Goal: Transaction & Acquisition: Book appointment/travel/reservation

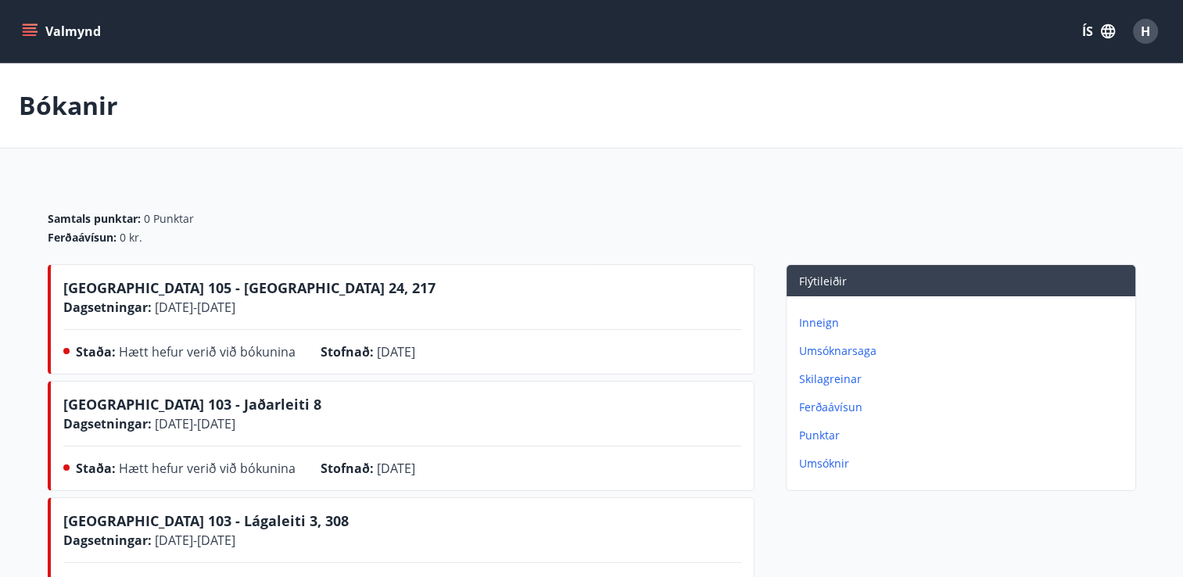
click at [67, 35] on button "Valmynd" at bounding box center [63, 31] width 88 height 28
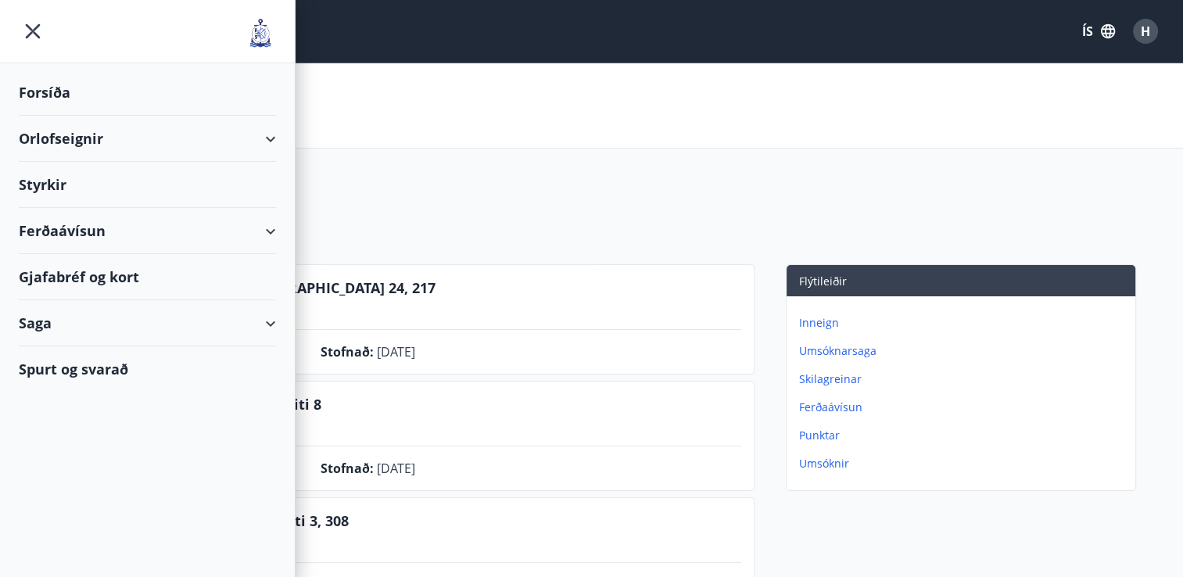
click at [199, 126] on div "Orlofseignir" at bounding box center [147, 139] width 257 height 46
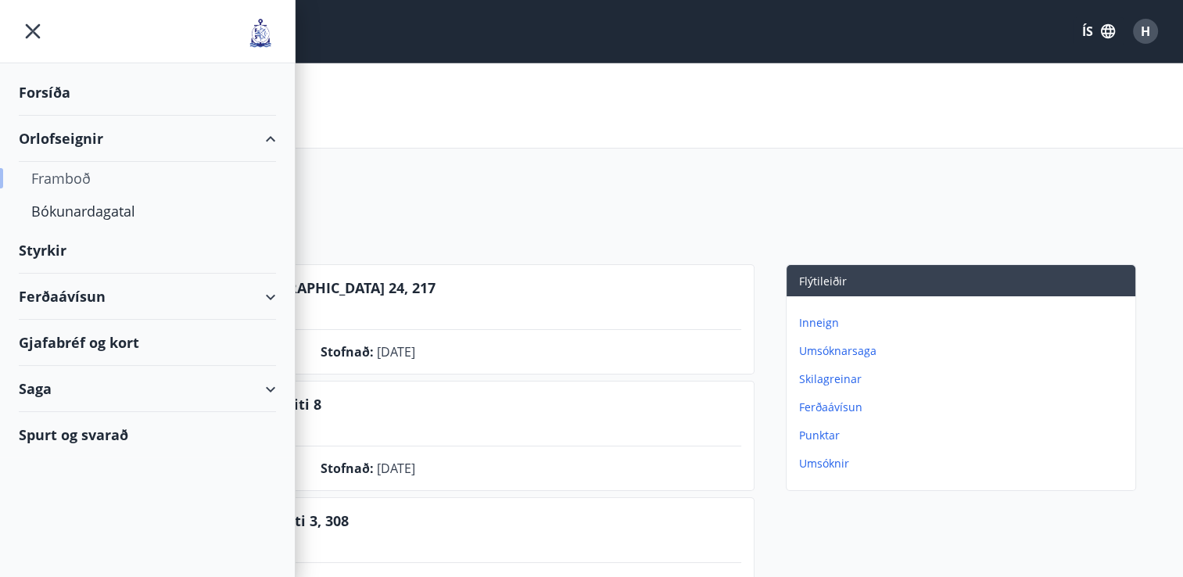
click at [99, 179] on div "Framboð" at bounding box center [147, 178] width 232 height 33
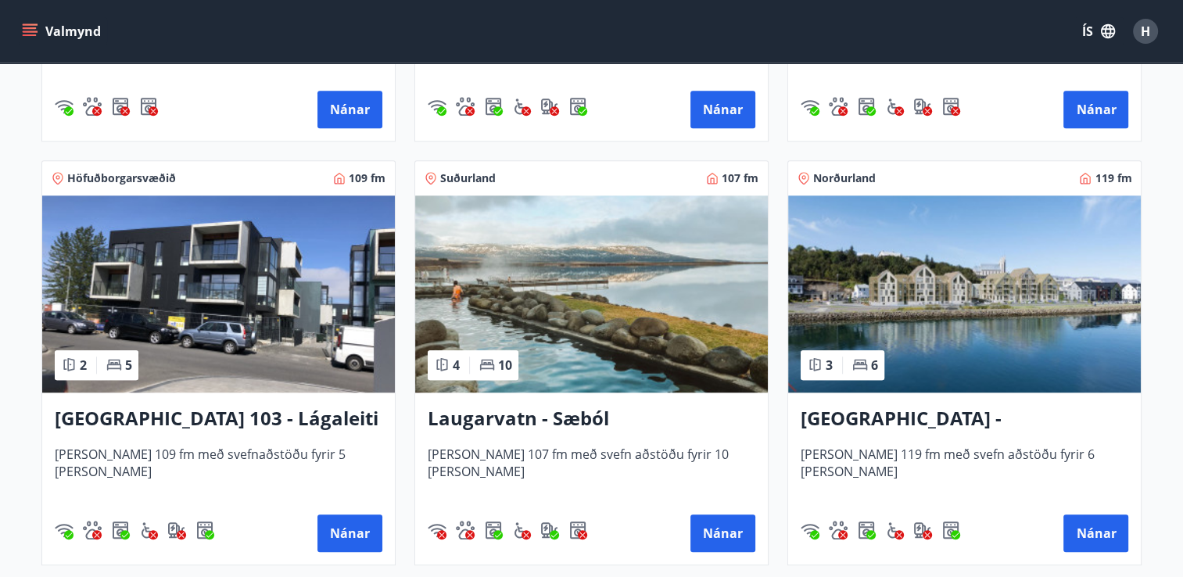
scroll to position [1484, 0]
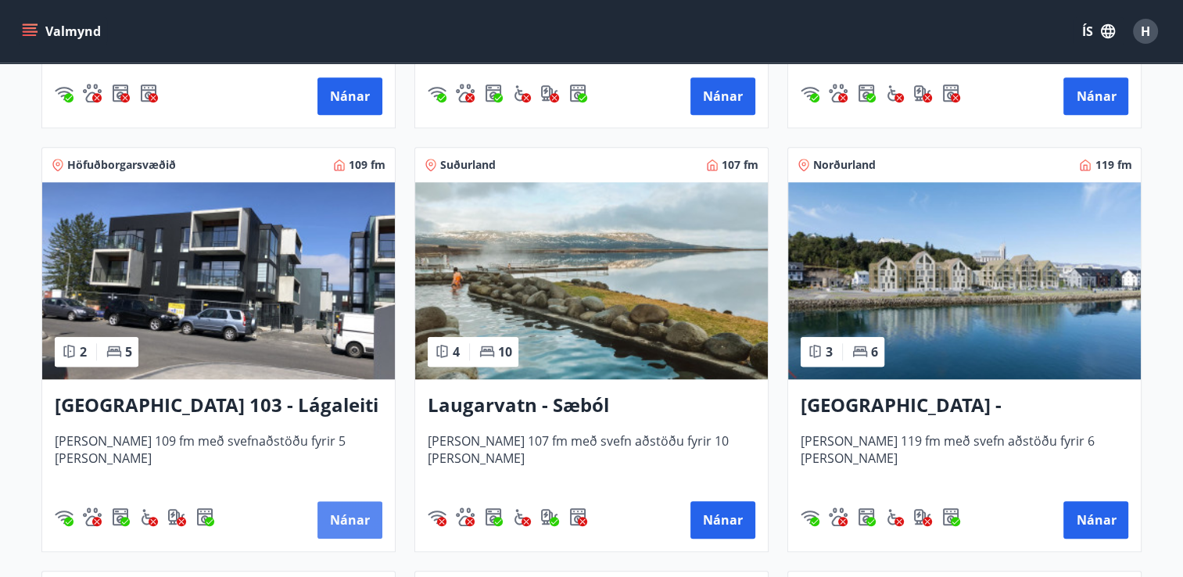
click at [354, 511] on button "Nánar" at bounding box center [350, 520] width 65 height 38
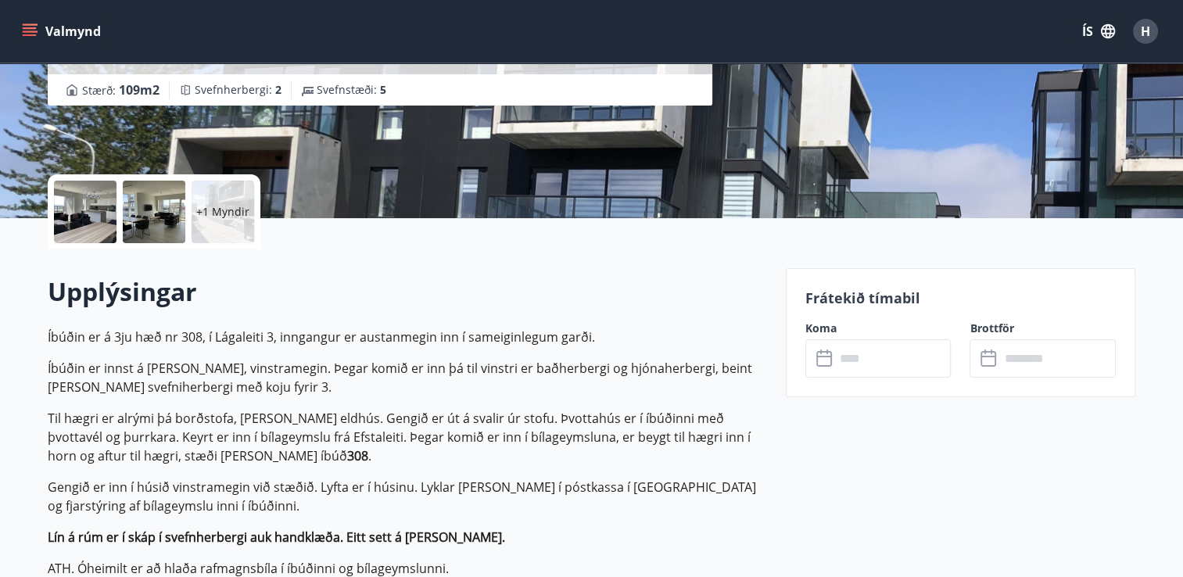
scroll to position [253, 0]
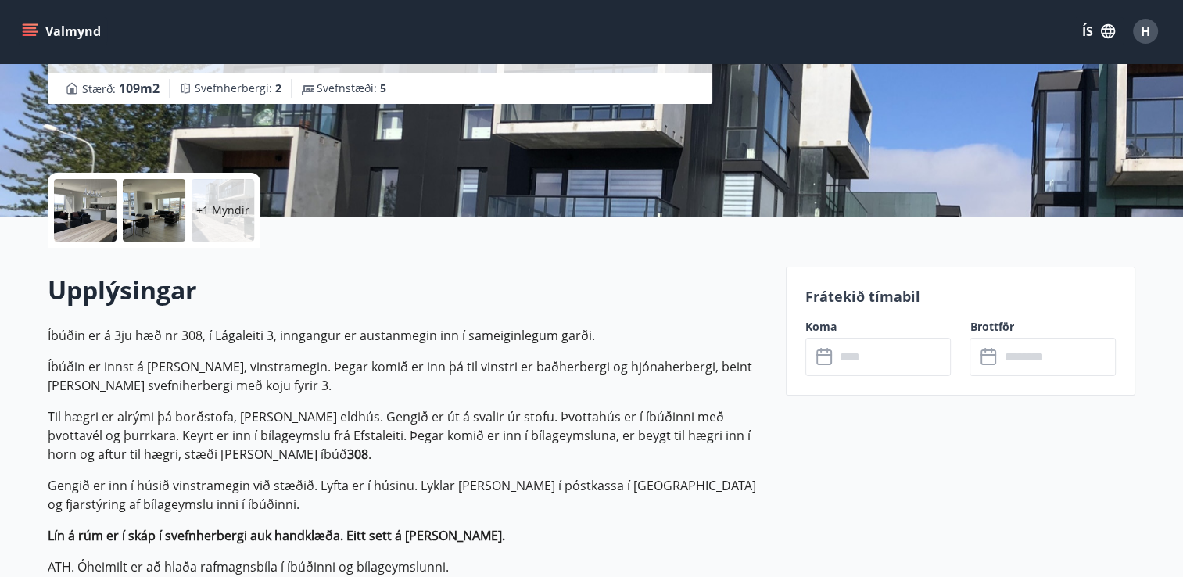
click at [856, 353] on input "text" at bounding box center [893, 357] width 117 height 38
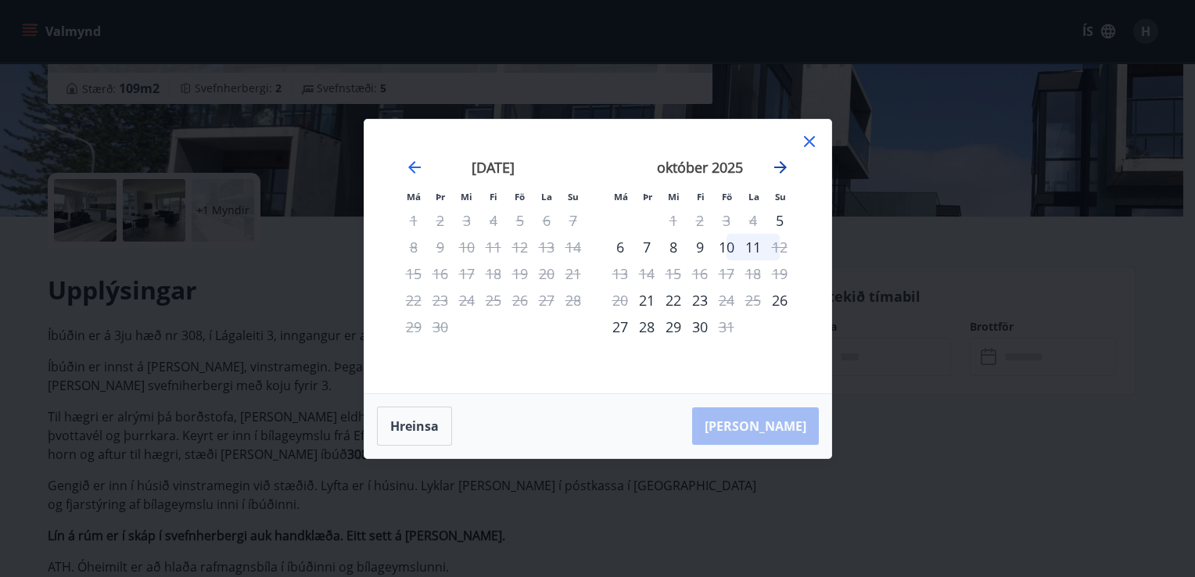
click at [781, 167] on icon "Move forward to switch to the next month." at bounding box center [780, 167] width 13 height 13
click at [812, 140] on icon at bounding box center [809, 141] width 19 height 19
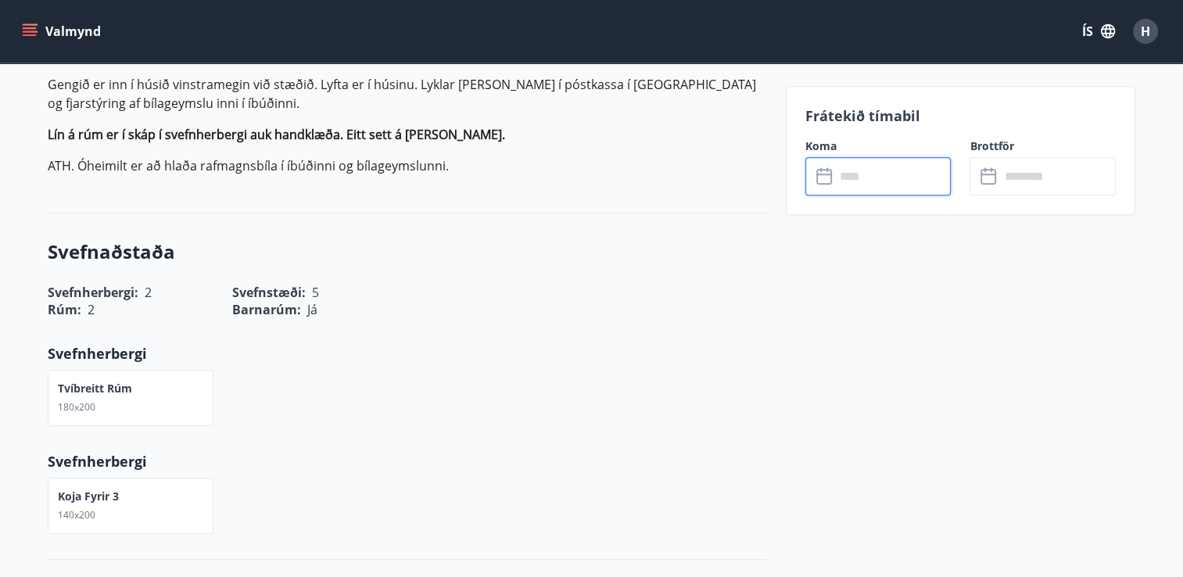
scroll to position [655, 0]
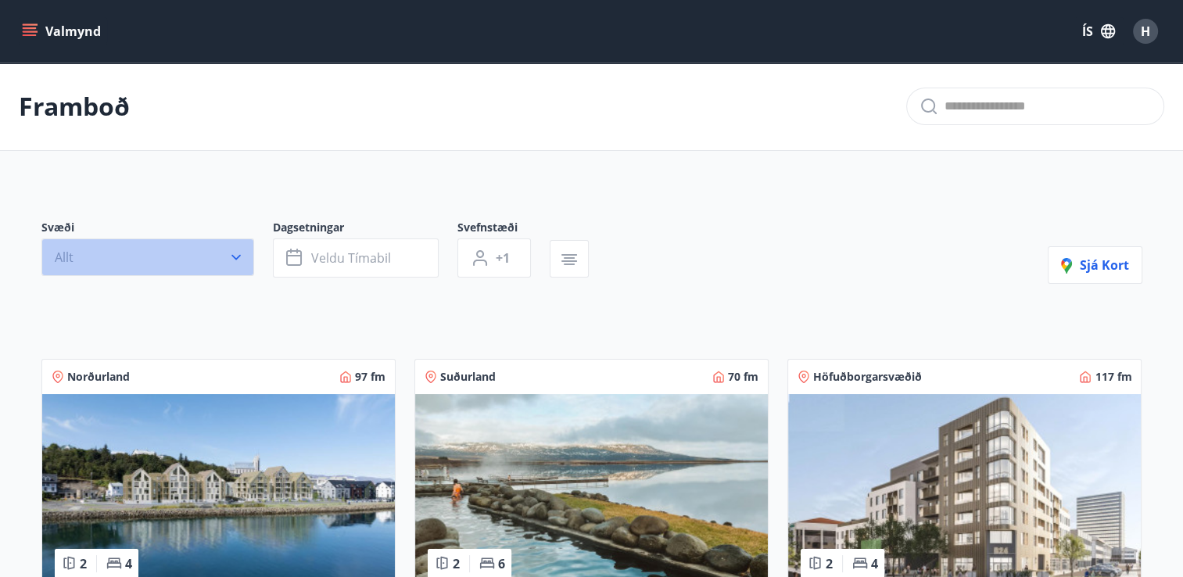
click at [238, 260] on icon "button" at bounding box center [236, 257] width 16 height 16
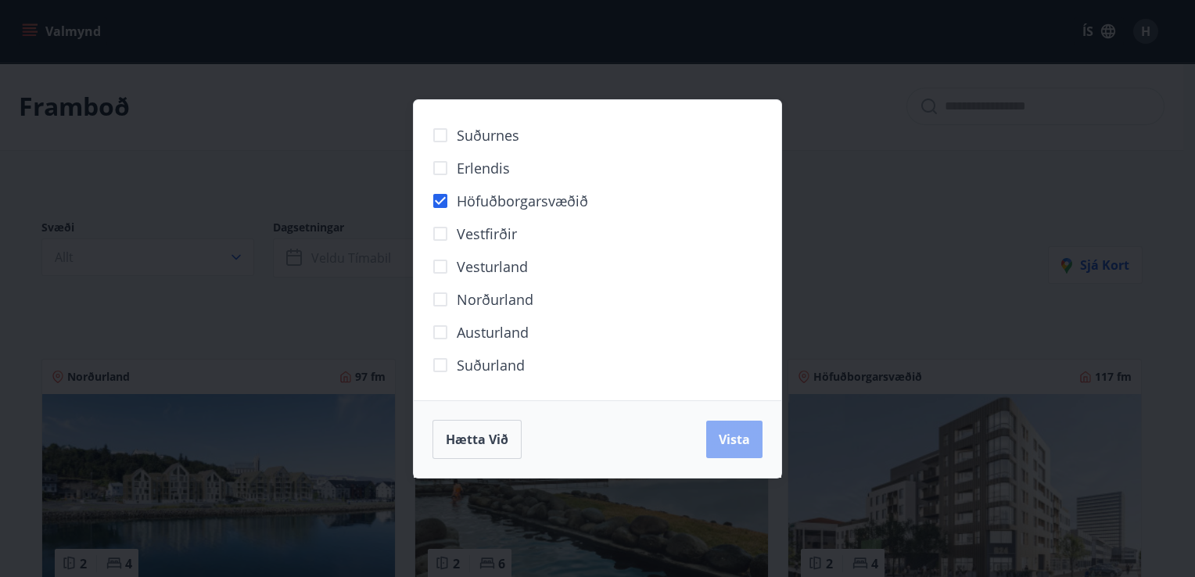
click at [724, 439] on span "Vista" at bounding box center [734, 439] width 31 height 17
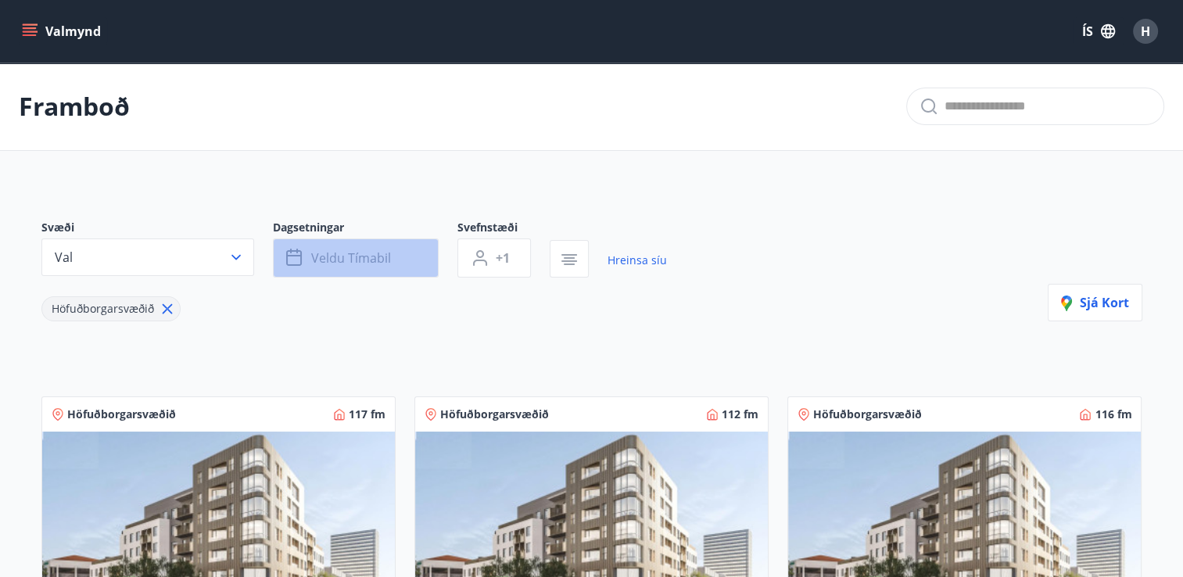
click at [389, 260] on button "Veldu tímabil" at bounding box center [356, 258] width 166 height 39
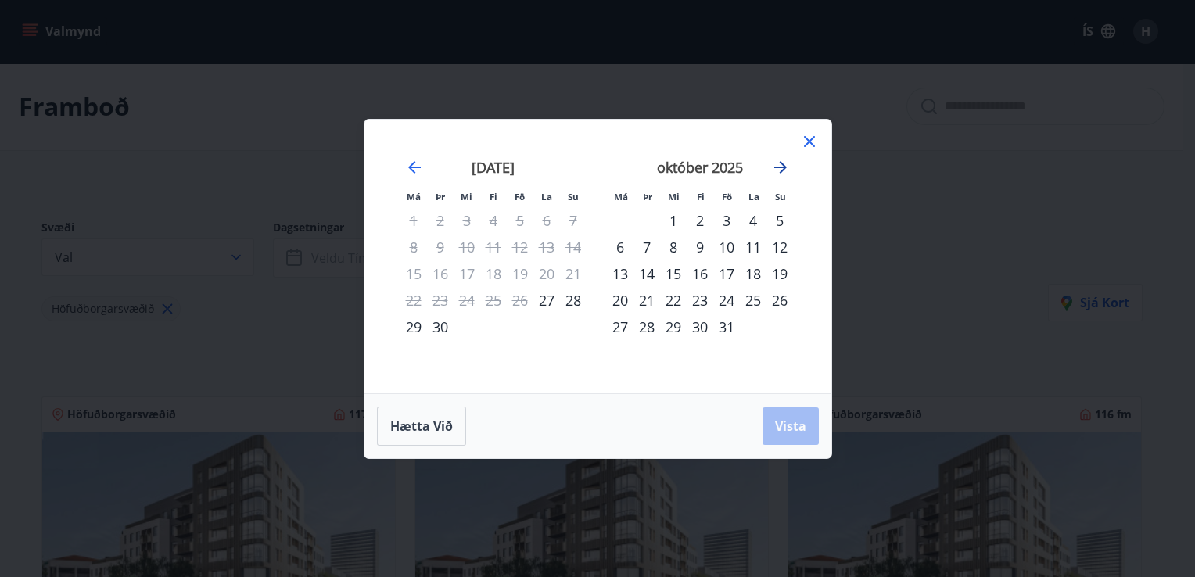
click at [779, 164] on icon "Move forward to switch to the next month." at bounding box center [780, 167] width 19 height 19
click at [722, 300] on div "21" at bounding box center [726, 300] width 27 height 27
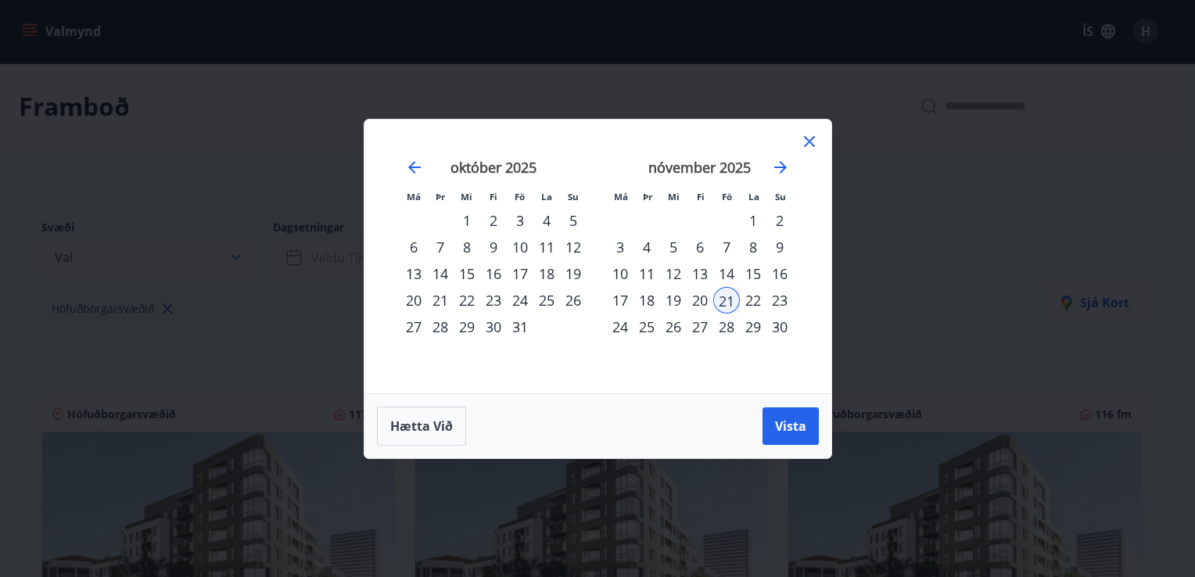
click at [622, 325] on div "24" at bounding box center [620, 327] width 27 height 27
click at [772, 423] on button "Vista" at bounding box center [791, 426] width 56 height 38
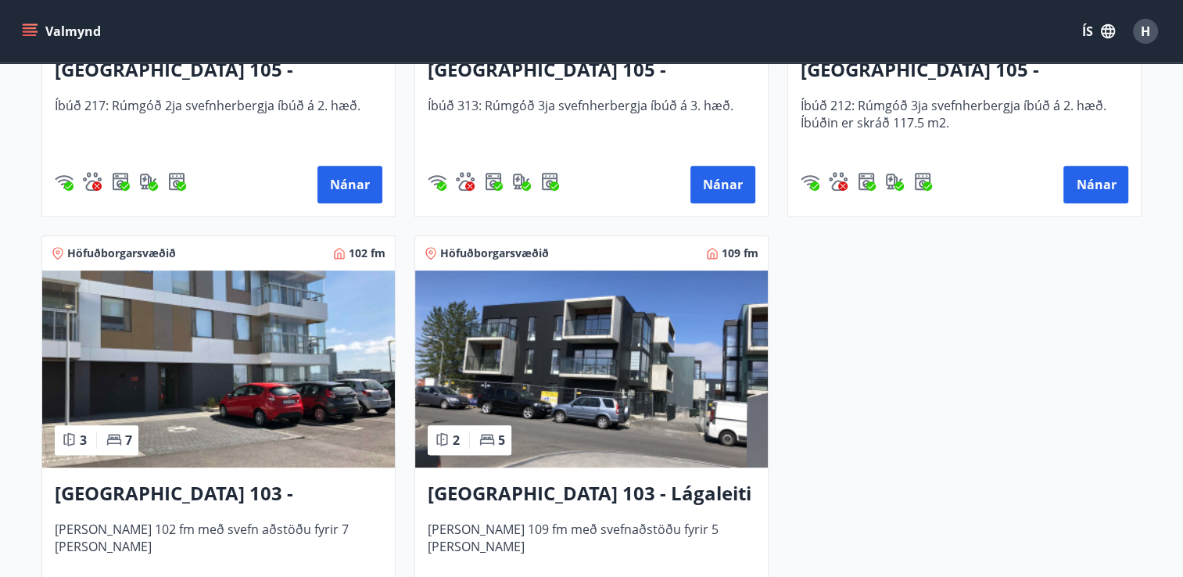
scroll to position [592, 0]
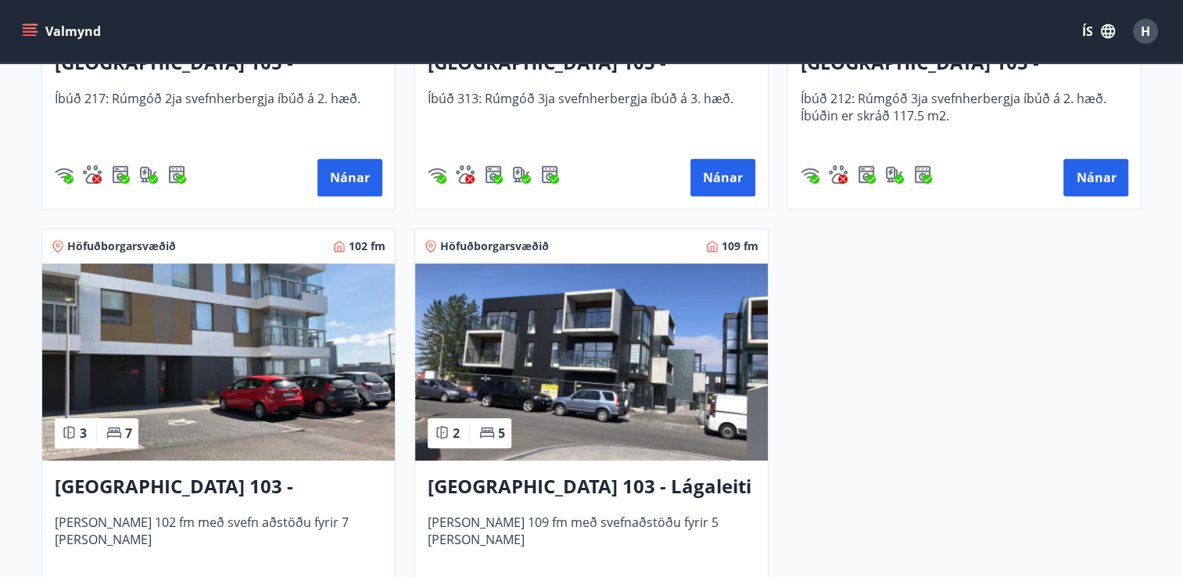
click at [696, 319] on img at bounding box center [591, 362] width 353 height 197
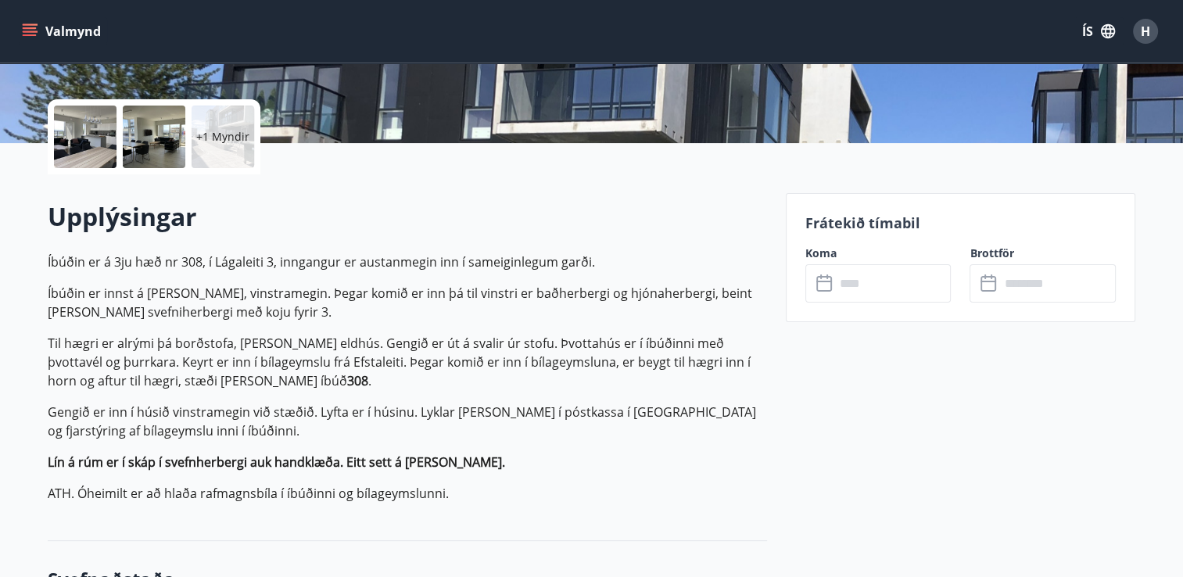
scroll to position [342, 0]
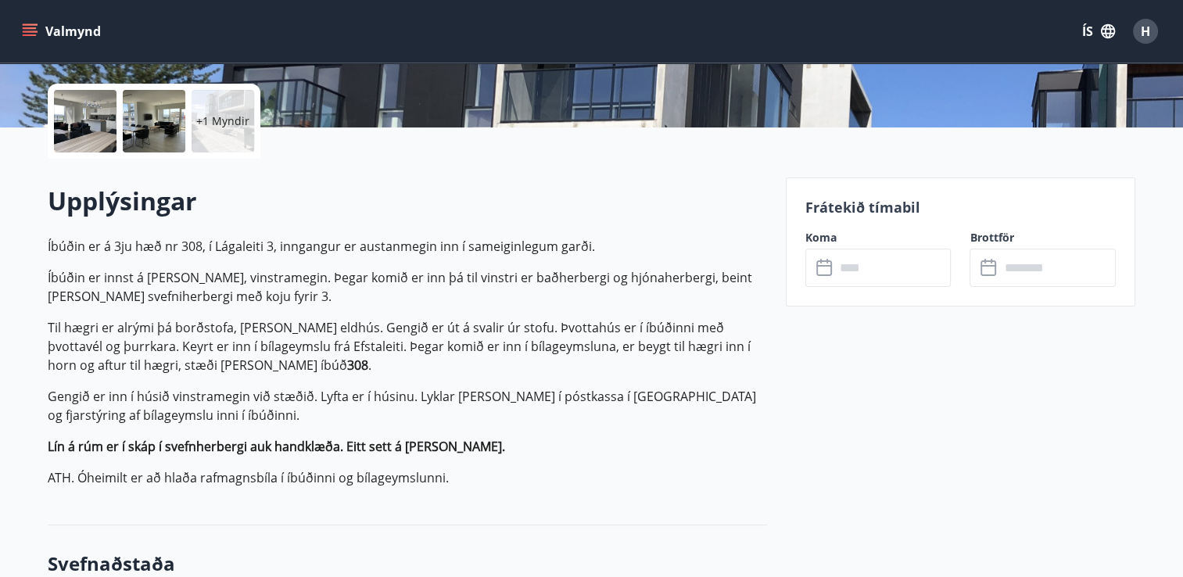
click at [887, 260] on input "text" at bounding box center [893, 268] width 117 height 38
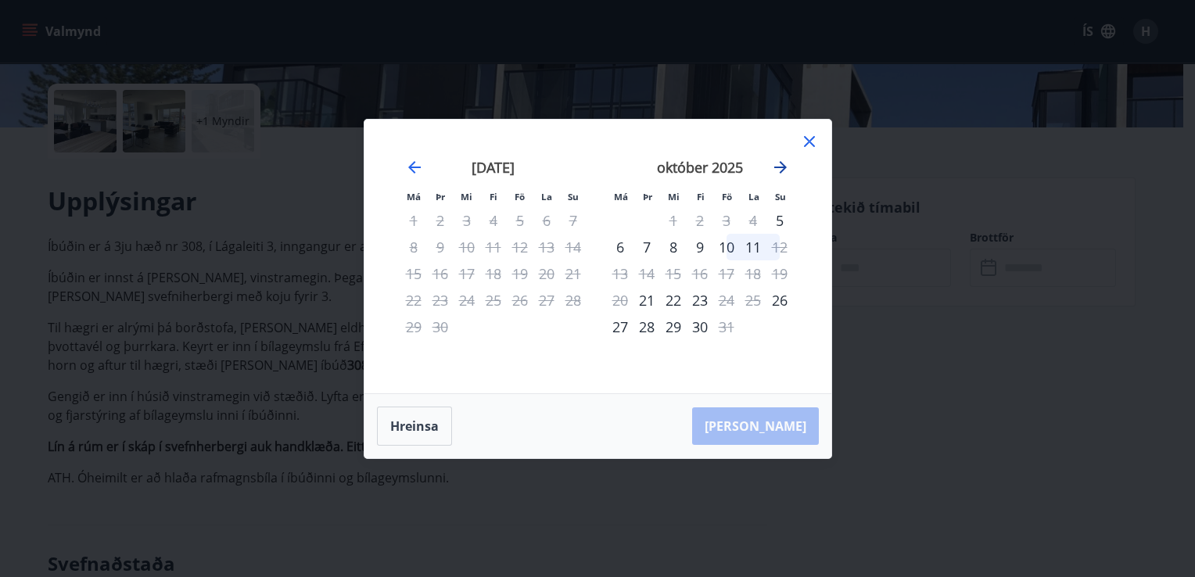
click at [781, 167] on icon "Move forward to switch to the next month." at bounding box center [780, 167] width 13 height 13
click at [807, 147] on icon at bounding box center [809, 141] width 19 height 19
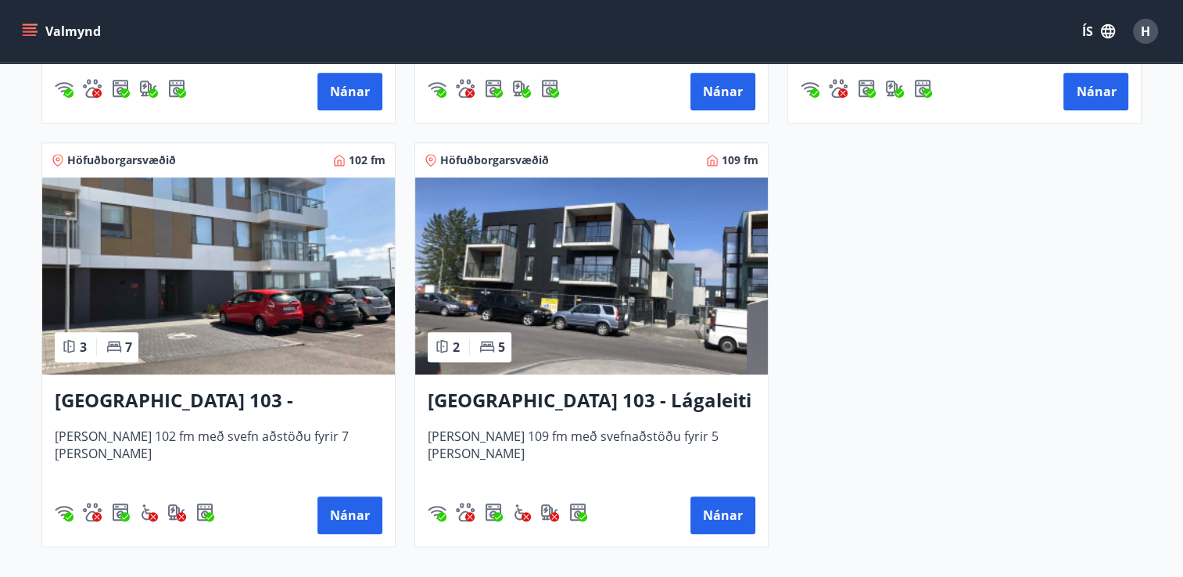
click at [263, 298] on img at bounding box center [218, 276] width 353 height 197
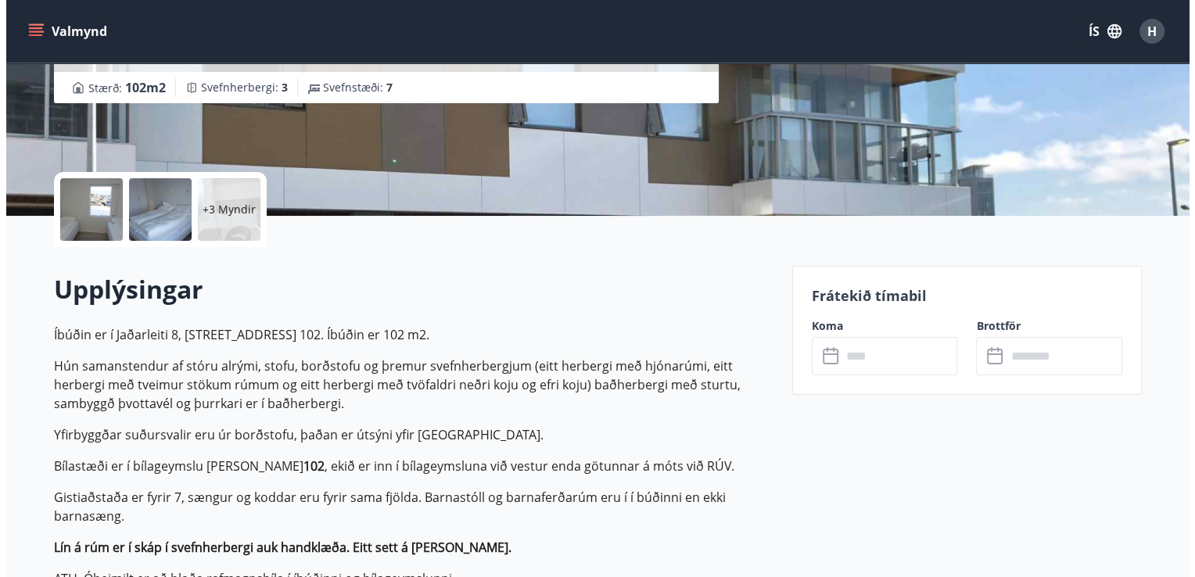
scroll to position [28, 0]
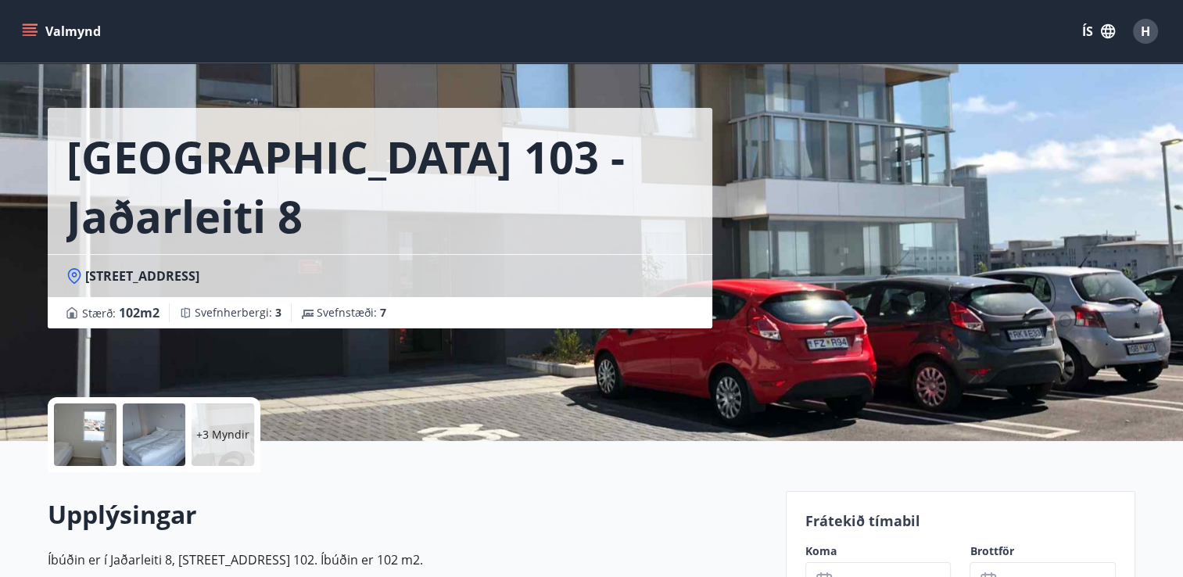
click at [234, 431] on p "+3 Myndir" at bounding box center [222, 435] width 53 height 16
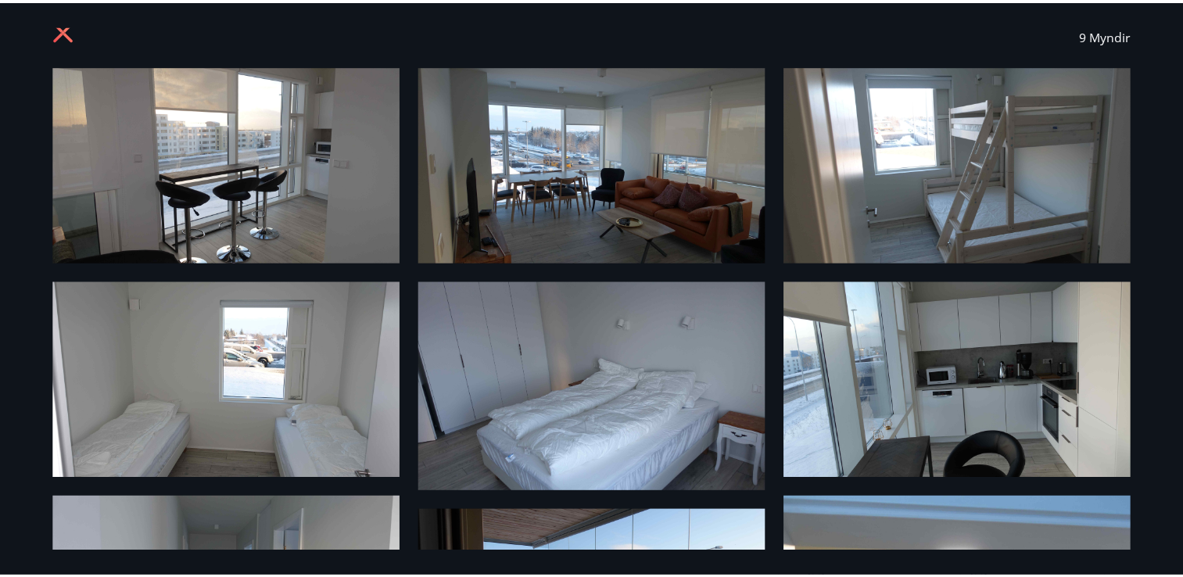
scroll to position [0, 0]
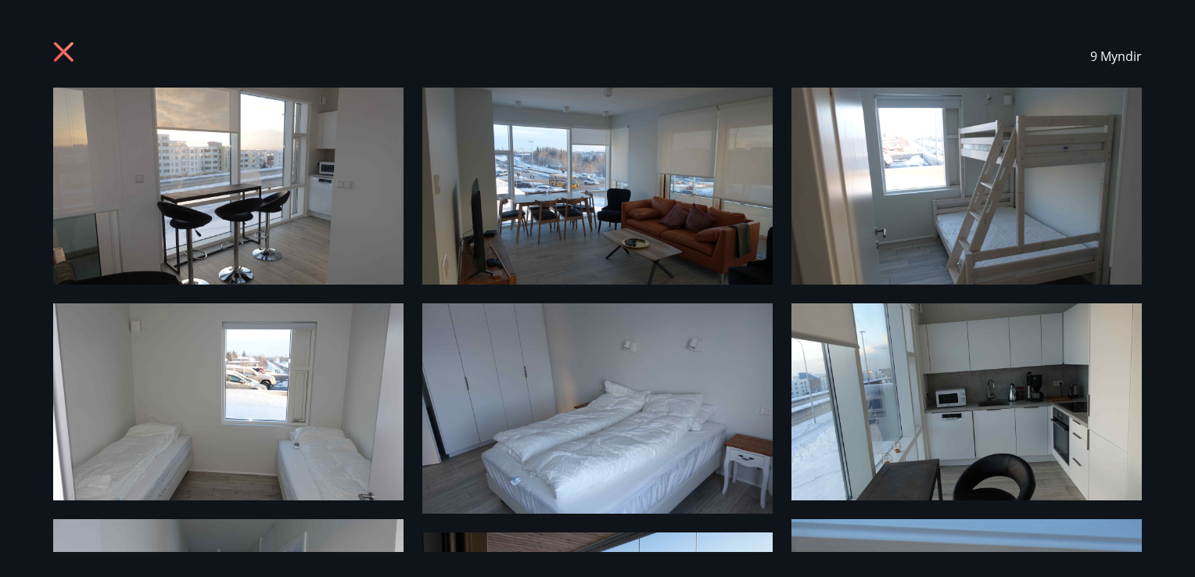
click at [63, 48] on icon at bounding box center [65, 53] width 25 height 25
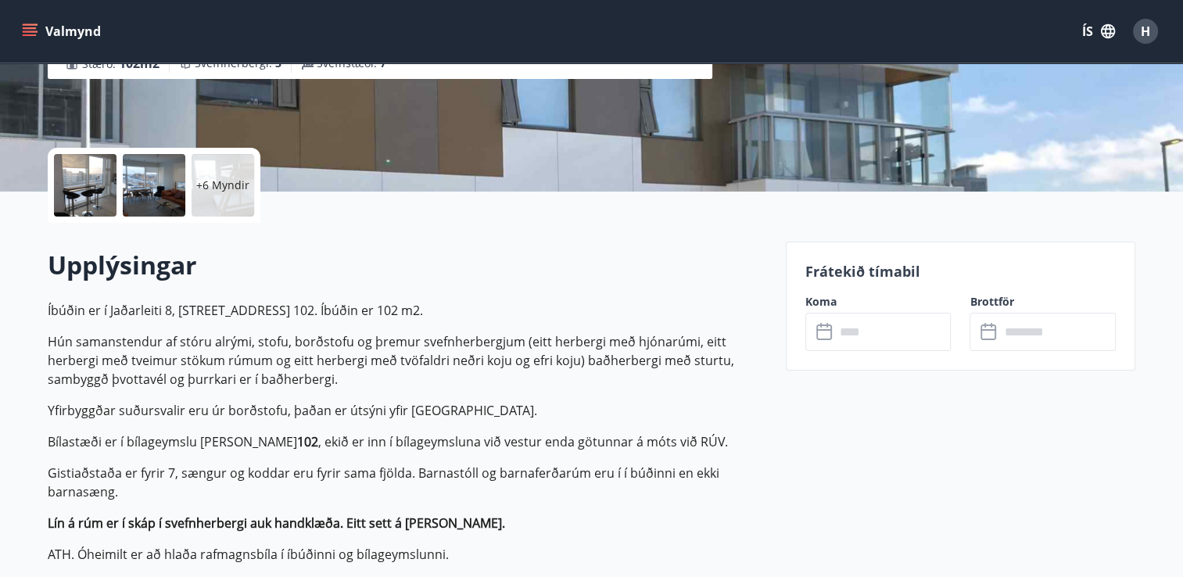
scroll to position [281, 0]
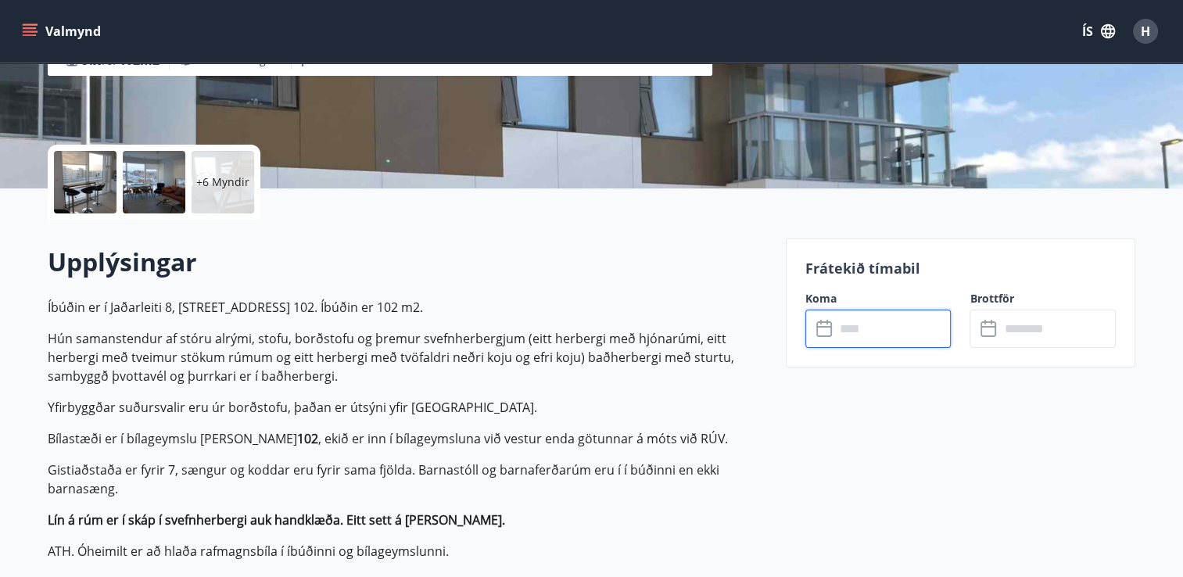
click at [864, 319] on input "text" at bounding box center [893, 329] width 117 height 38
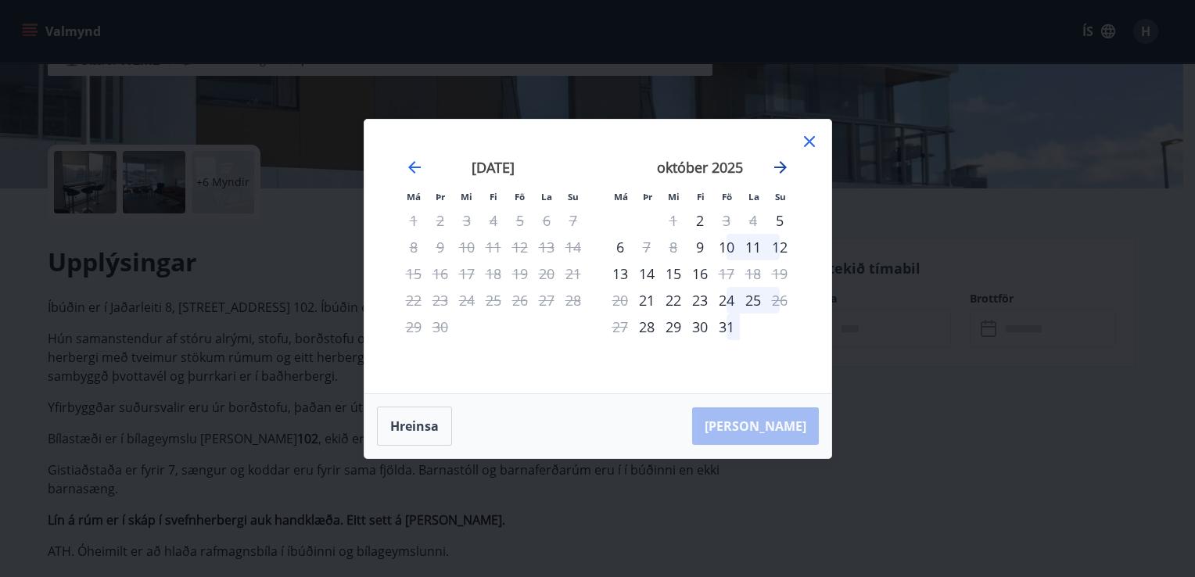
click at [781, 164] on icon "Move forward to switch to the next month." at bounding box center [780, 167] width 19 height 19
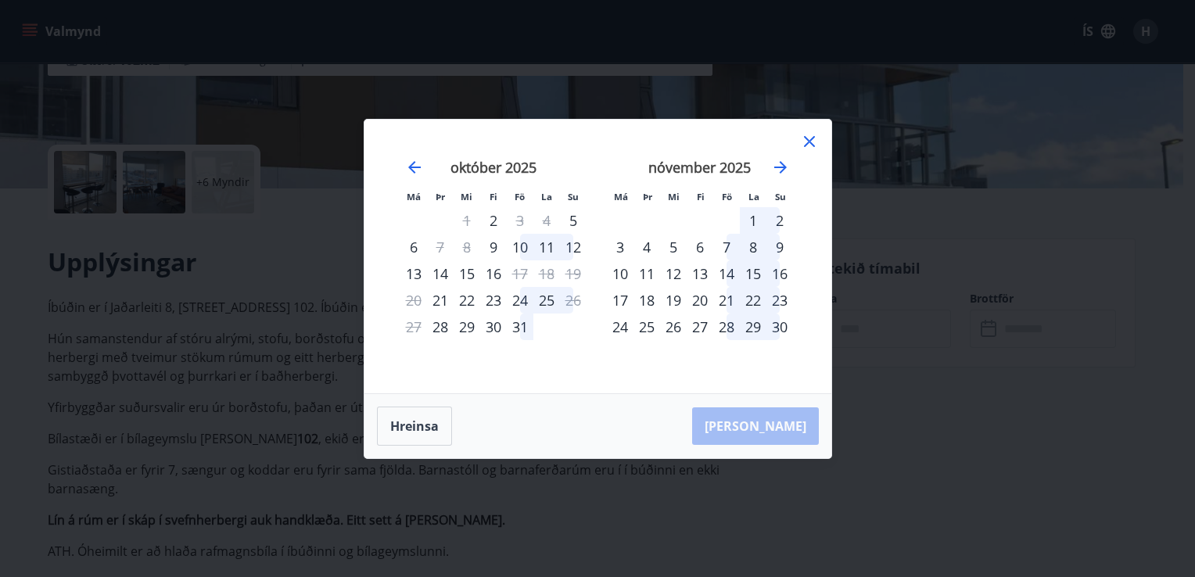
click at [726, 292] on div "21" at bounding box center [726, 300] width 27 height 27
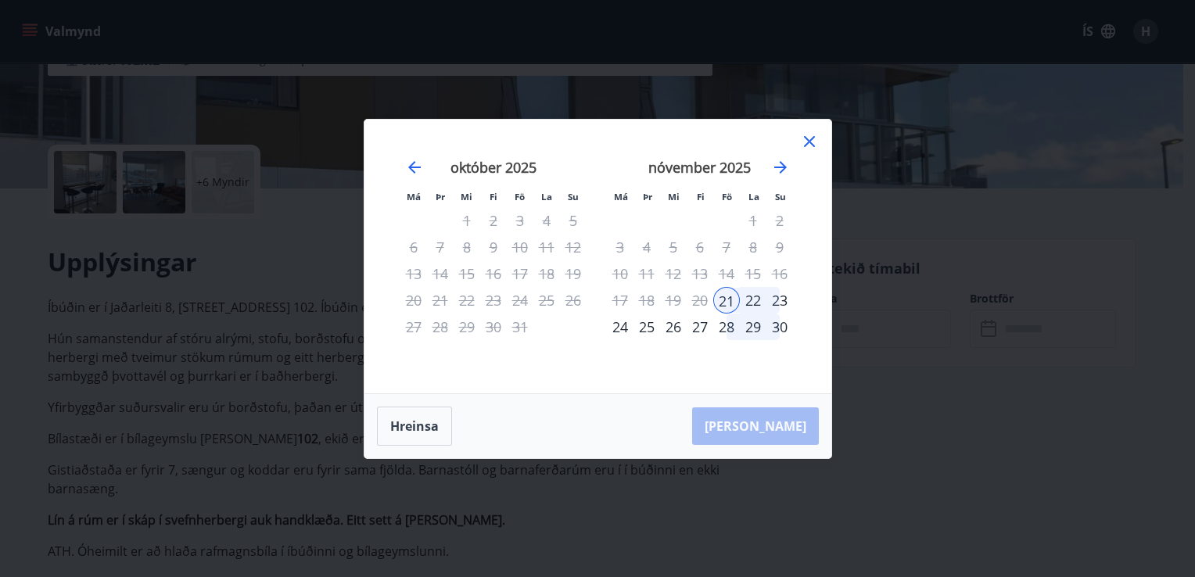
click at [619, 320] on div "24" at bounding box center [620, 327] width 27 height 27
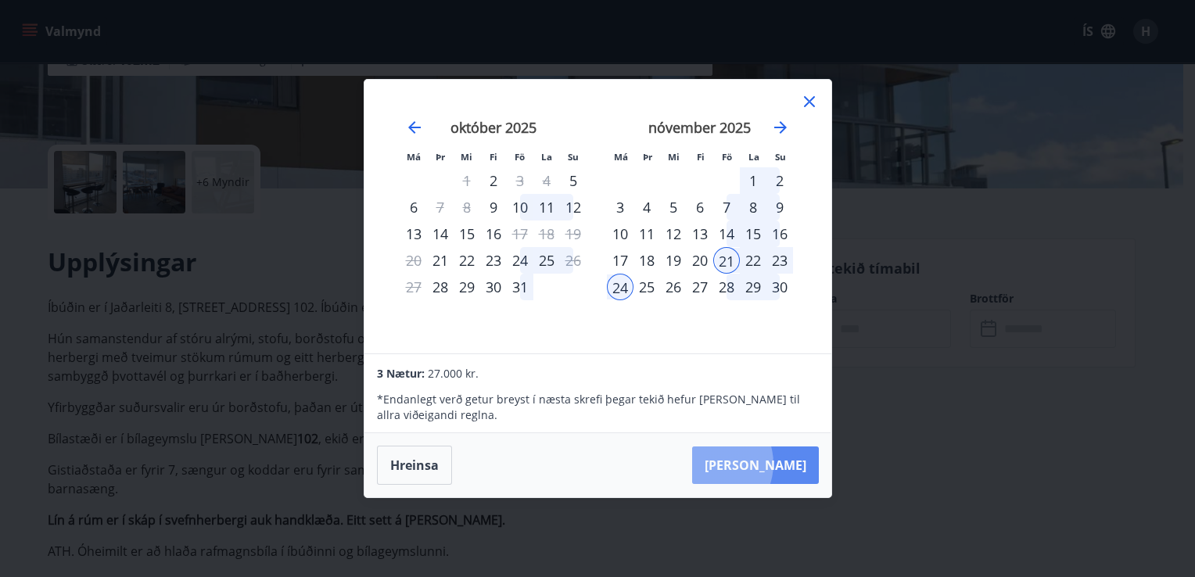
click at [758, 464] on button "[PERSON_NAME]" at bounding box center [755, 466] width 127 height 38
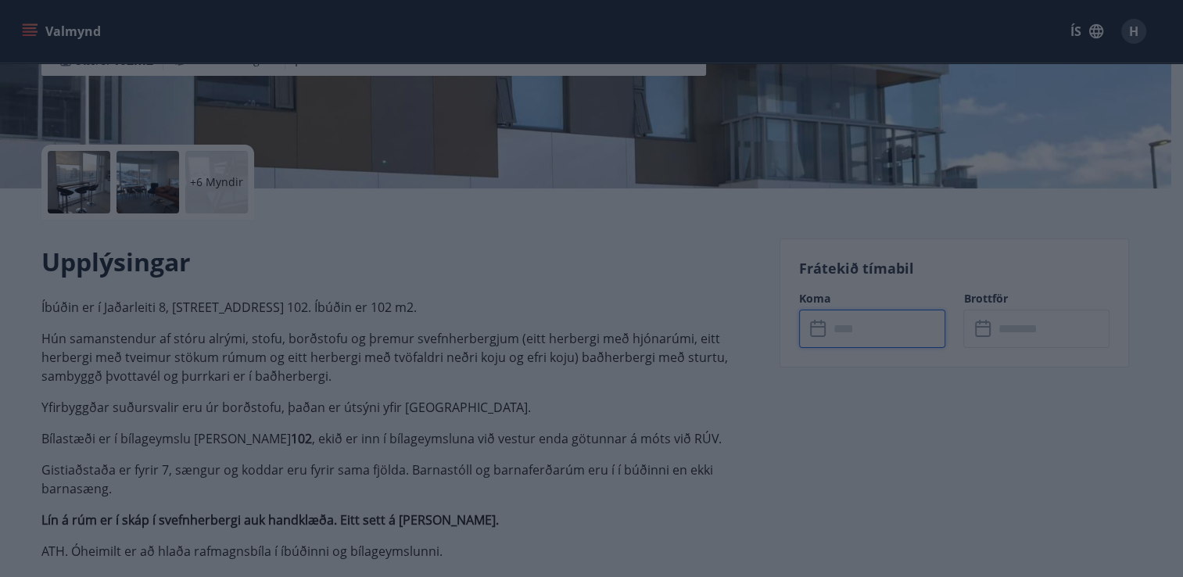
type input "******"
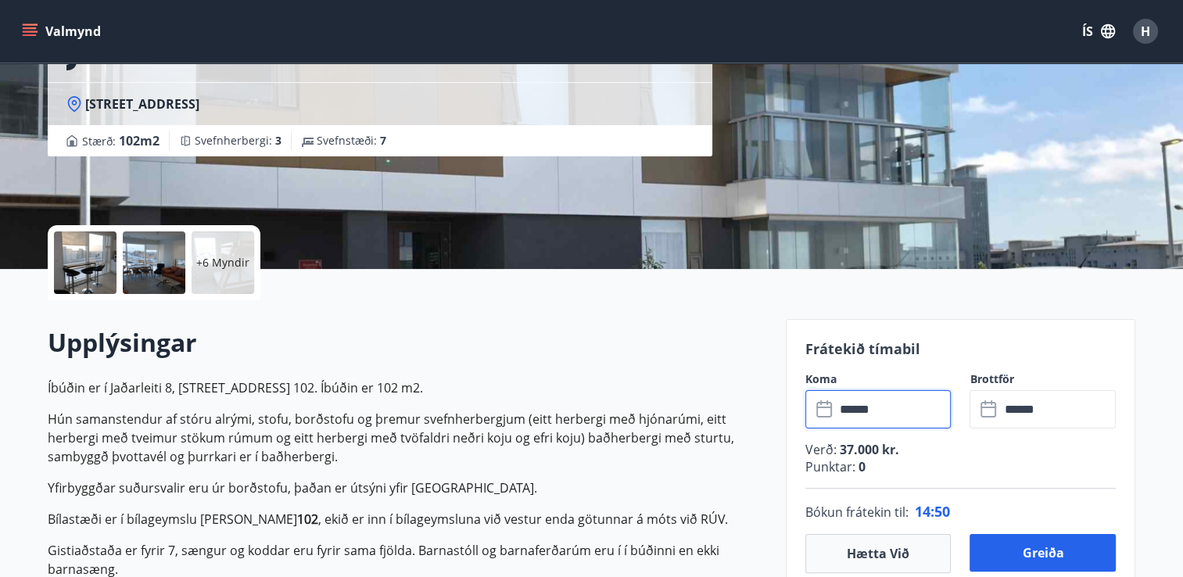
scroll to position [151, 0]
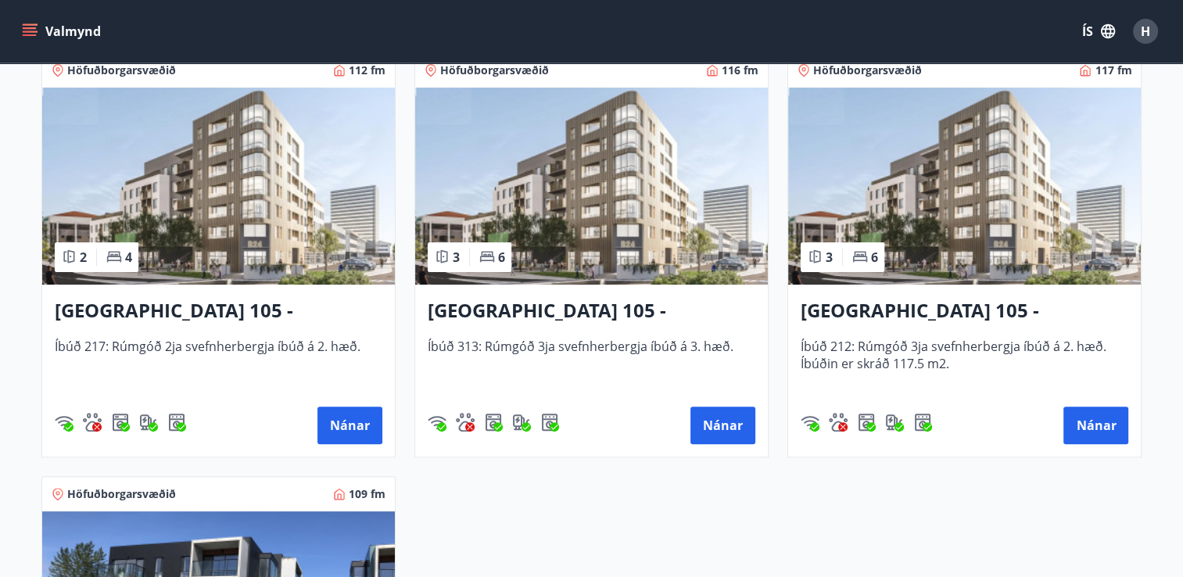
scroll to position [345, 0]
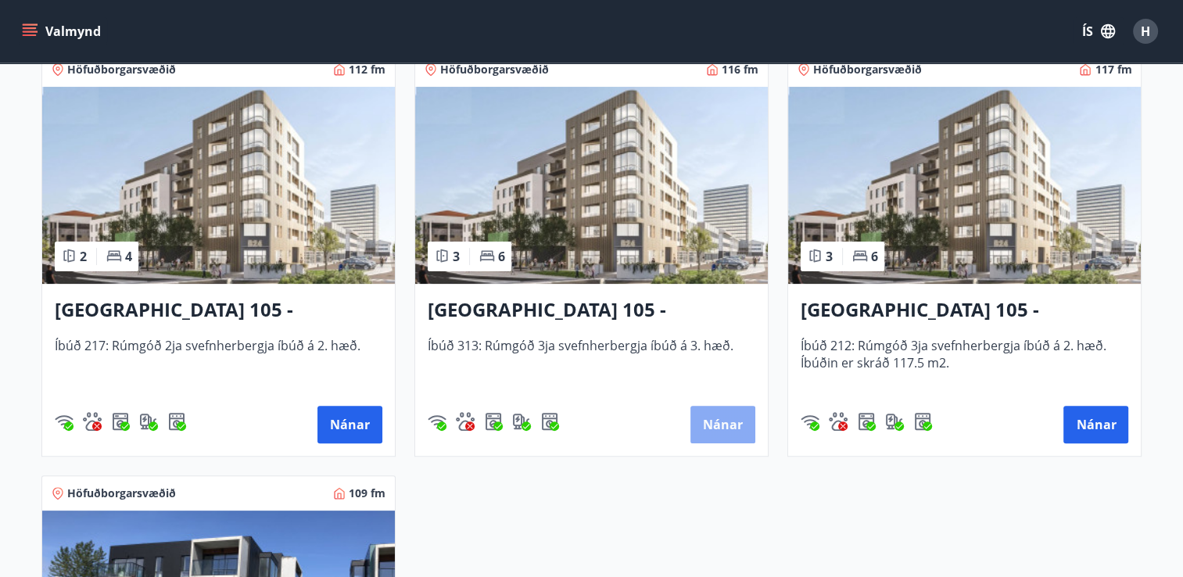
click at [748, 418] on button "Nánar" at bounding box center [723, 425] width 65 height 38
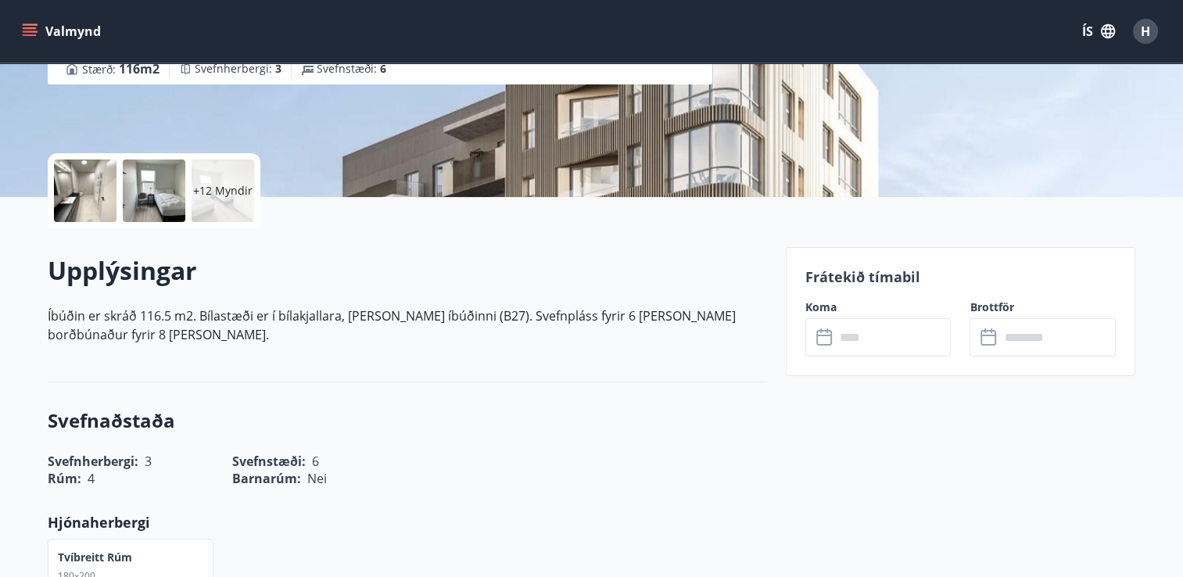
scroll to position [275, 0]
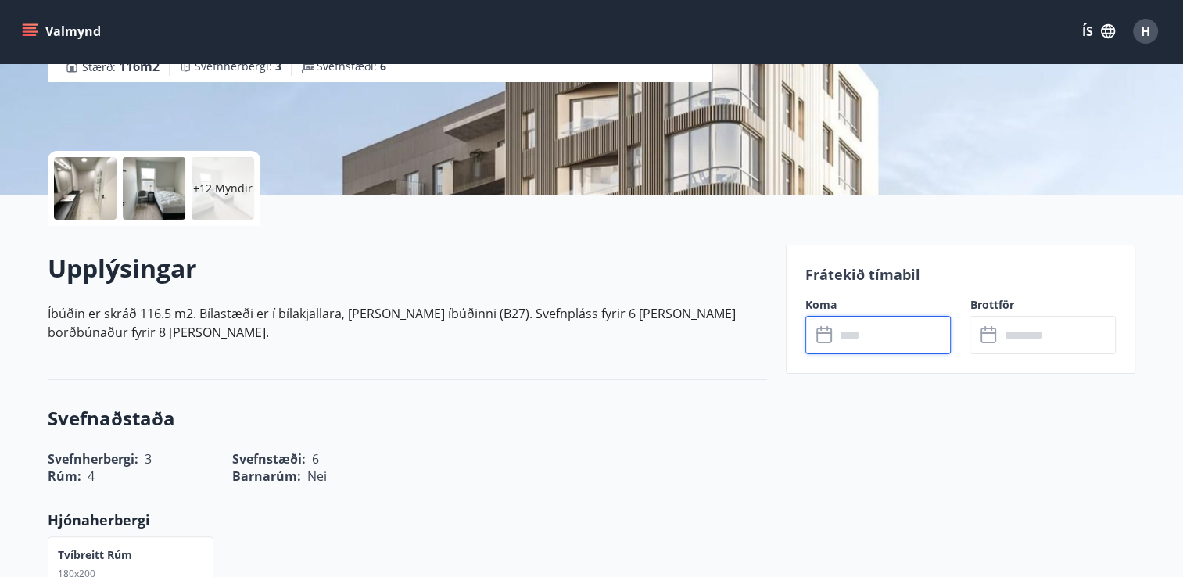
click at [889, 332] on input "text" at bounding box center [893, 335] width 117 height 38
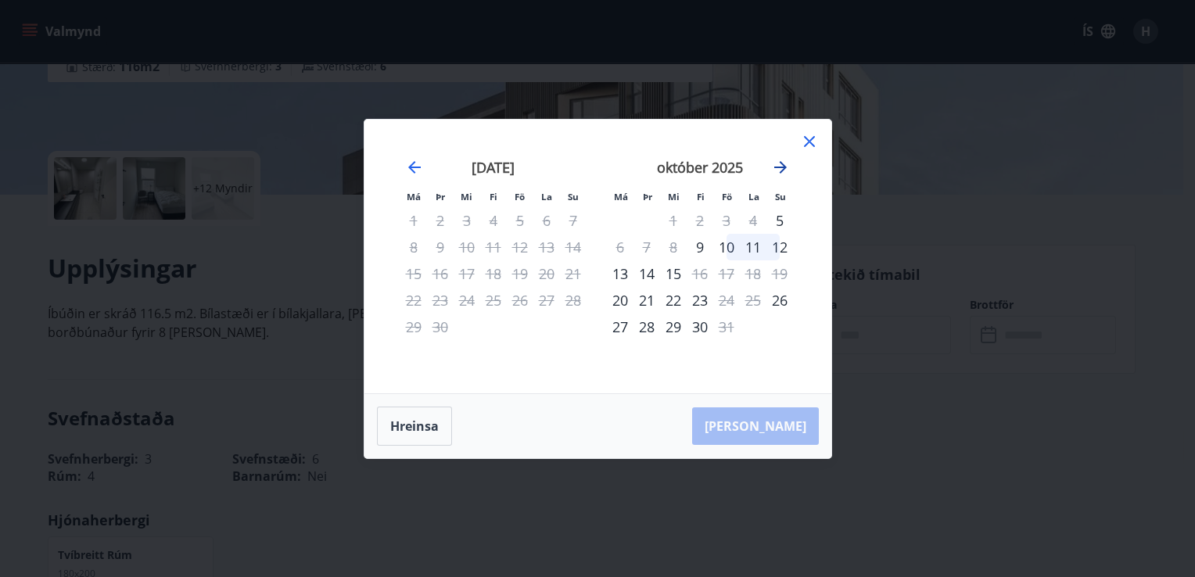
click at [781, 173] on icon "Move forward to switch to the next month." at bounding box center [780, 167] width 13 height 13
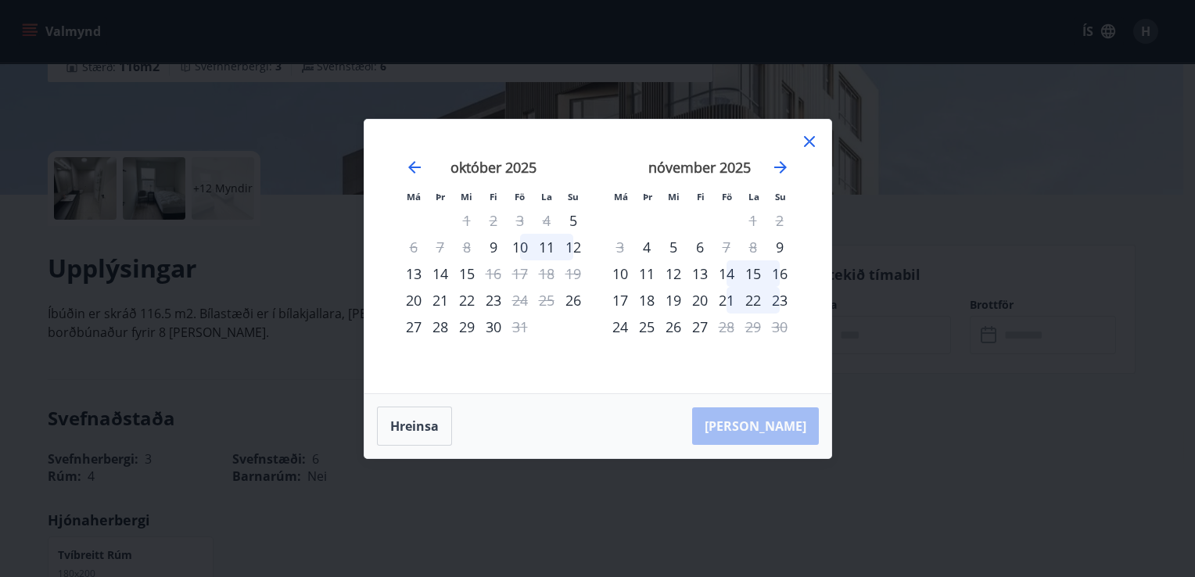
click at [724, 298] on div "21" at bounding box center [726, 300] width 27 height 27
click at [615, 332] on div "24" at bounding box center [620, 327] width 27 height 27
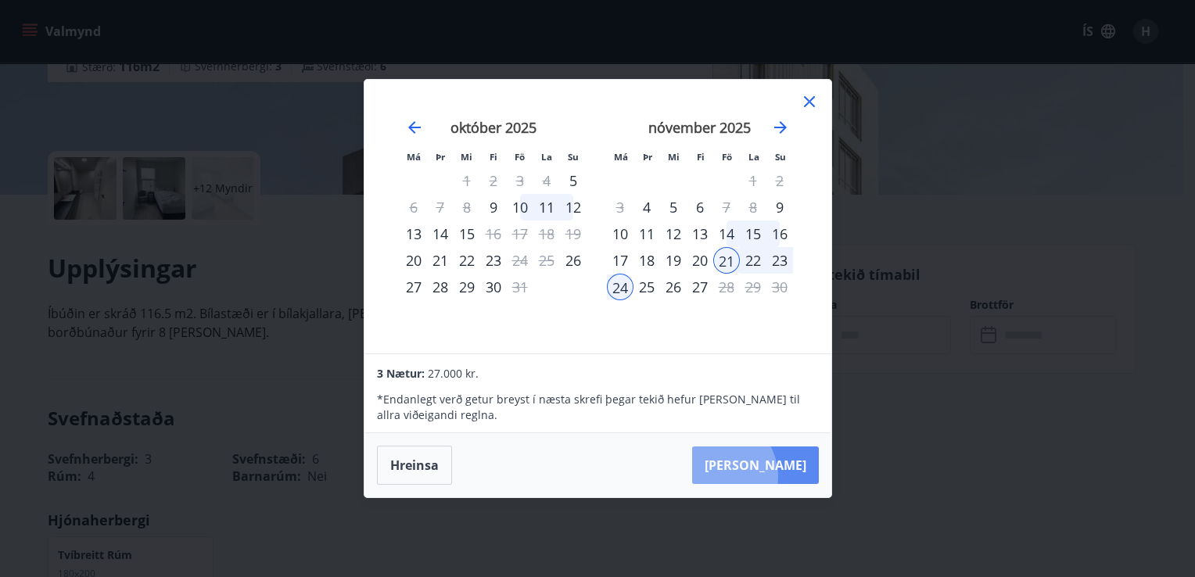
click at [766, 476] on button "[PERSON_NAME]" at bounding box center [755, 466] width 127 height 38
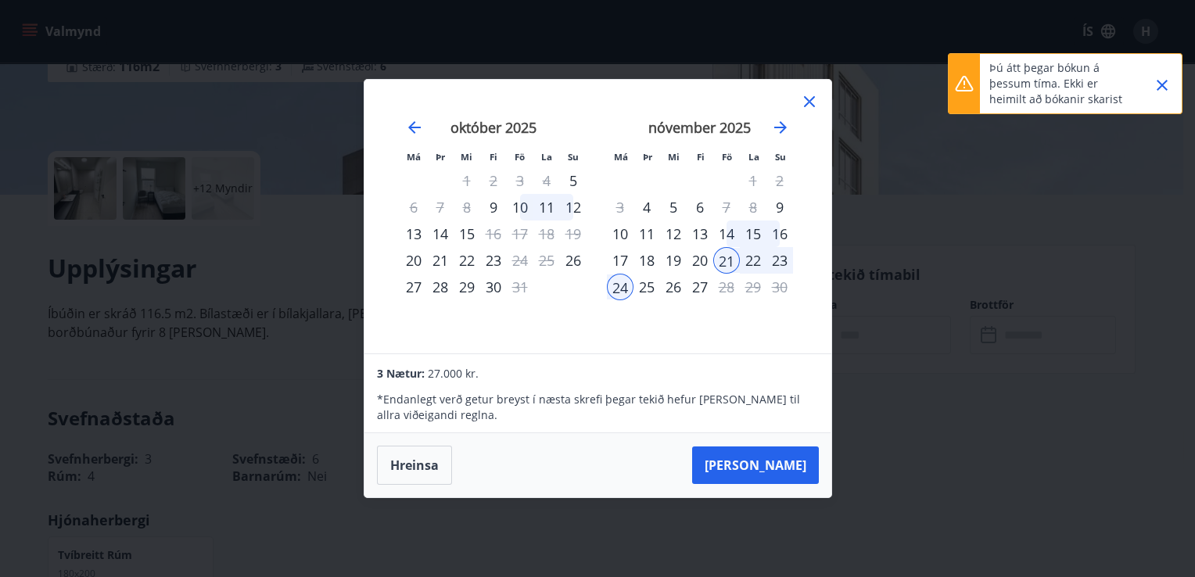
click at [1160, 88] on icon "Close" at bounding box center [1162, 85] width 11 height 11
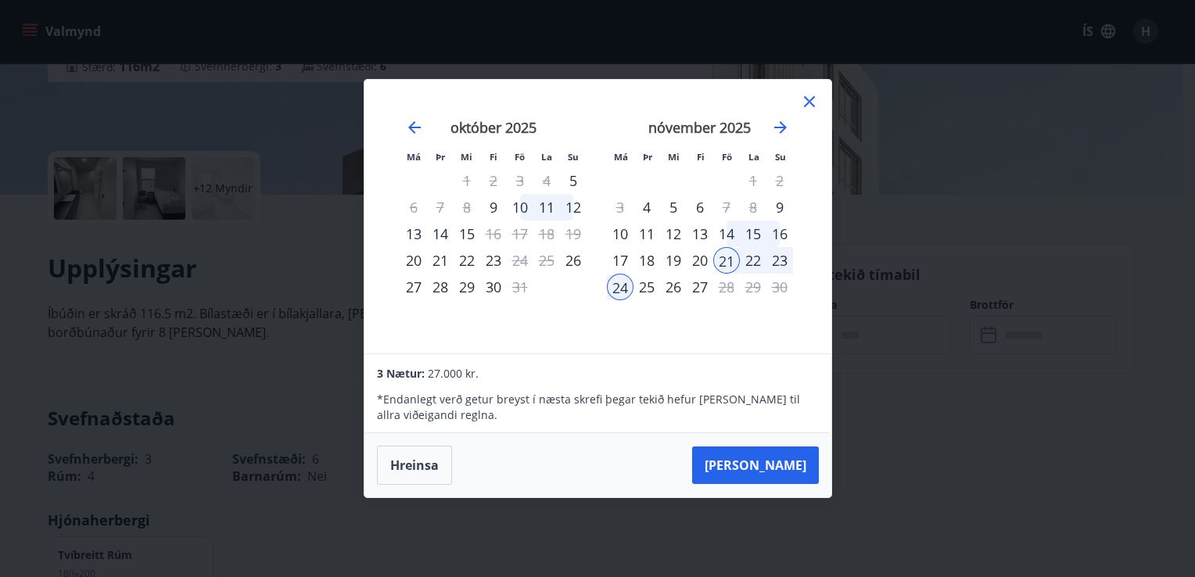
click at [809, 96] on icon at bounding box center [809, 101] width 19 height 19
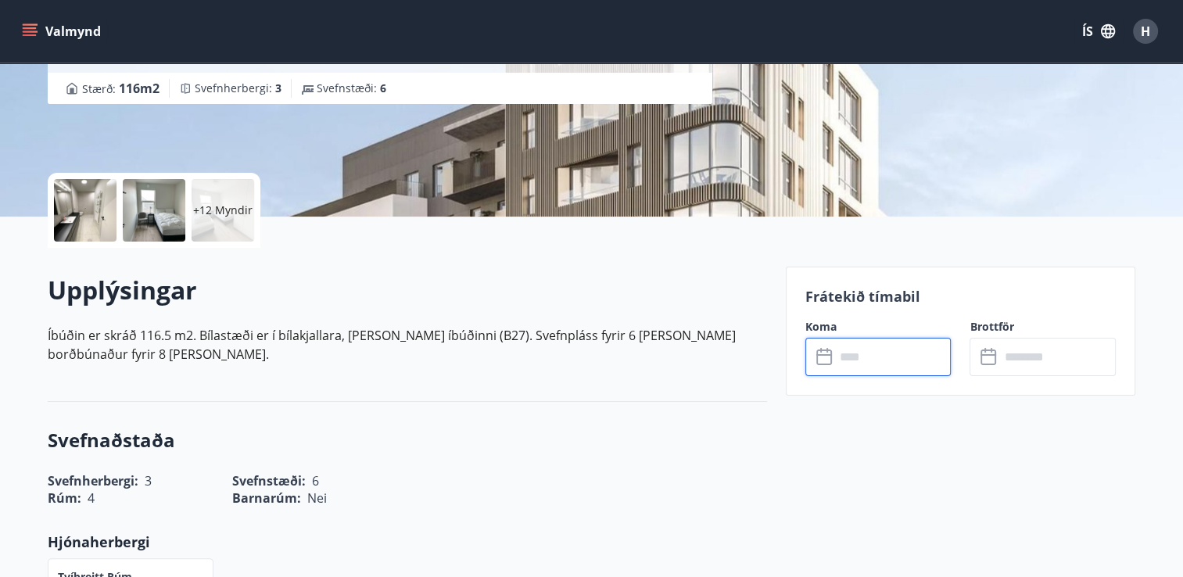
scroll to position [218, 0]
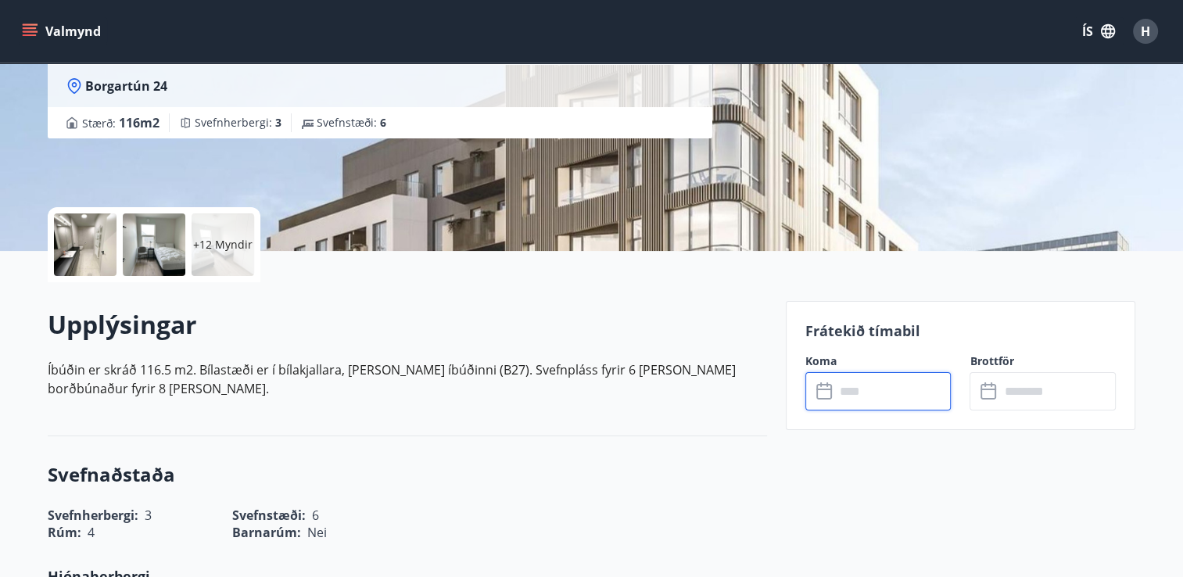
click at [20, 29] on button "Valmynd" at bounding box center [63, 31] width 88 height 28
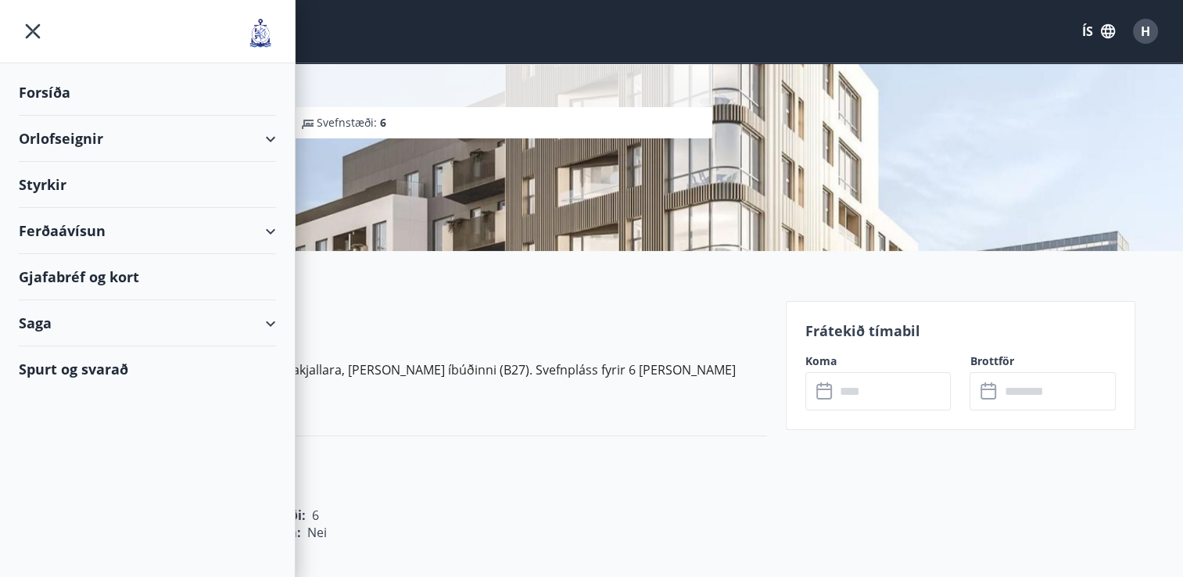
click at [188, 329] on div "Saga" at bounding box center [147, 323] width 257 height 46
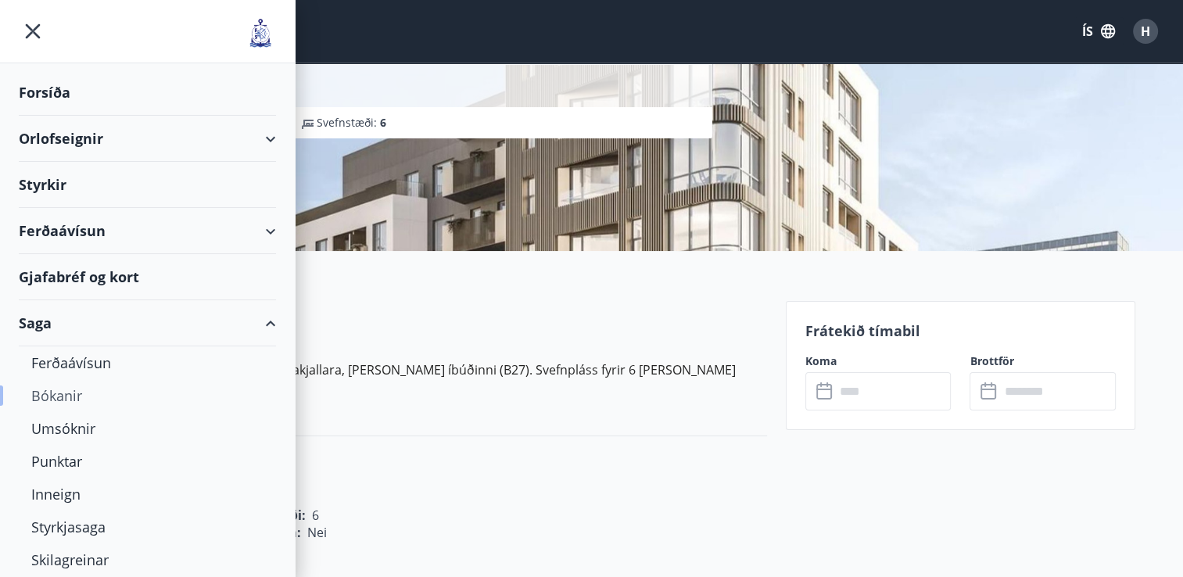
click at [61, 386] on div "Bókanir" at bounding box center [147, 395] width 232 height 33
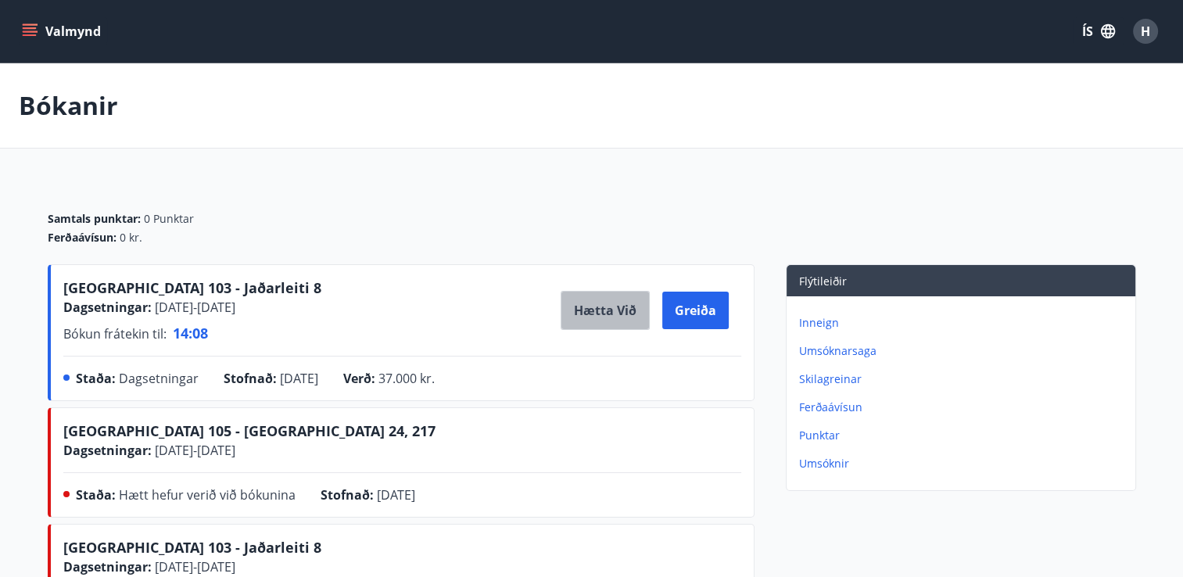
click at [612, 310] on button "Hætta við" at bounding box center [605, 310] width 89 height 39
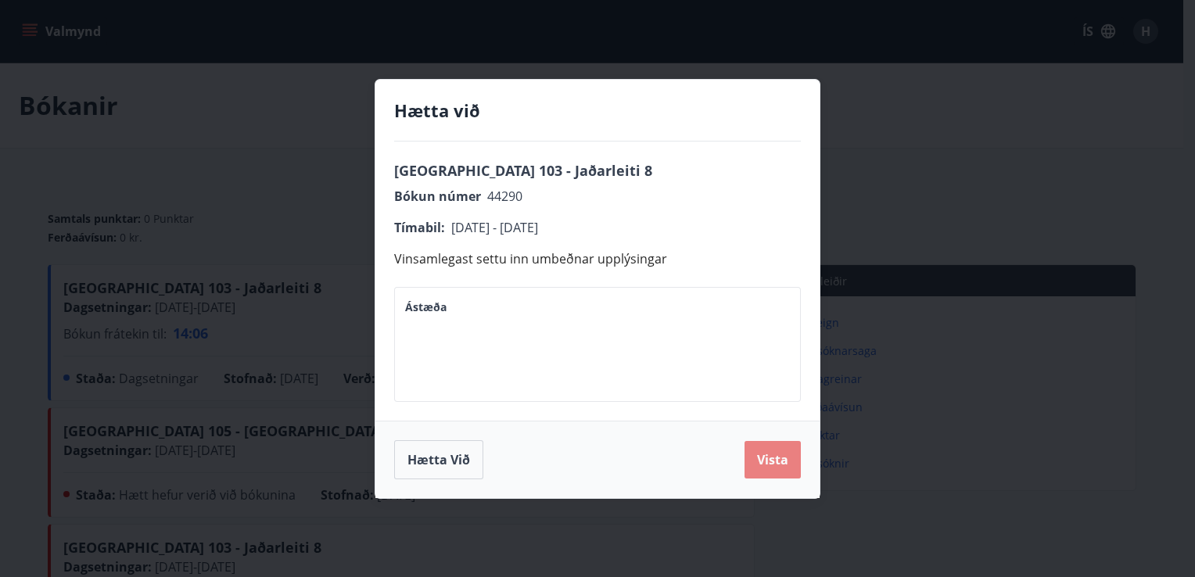
click at [775, 465] on button "Vista" at bounding box center [773, 460] width 56 height 38
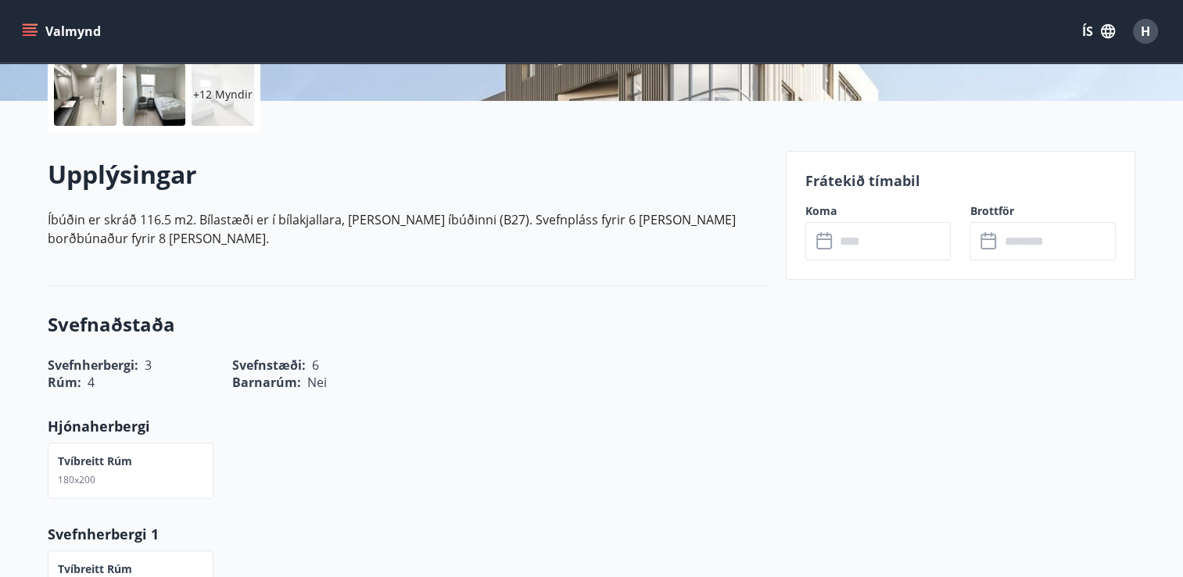
scroll to position [371, 0]
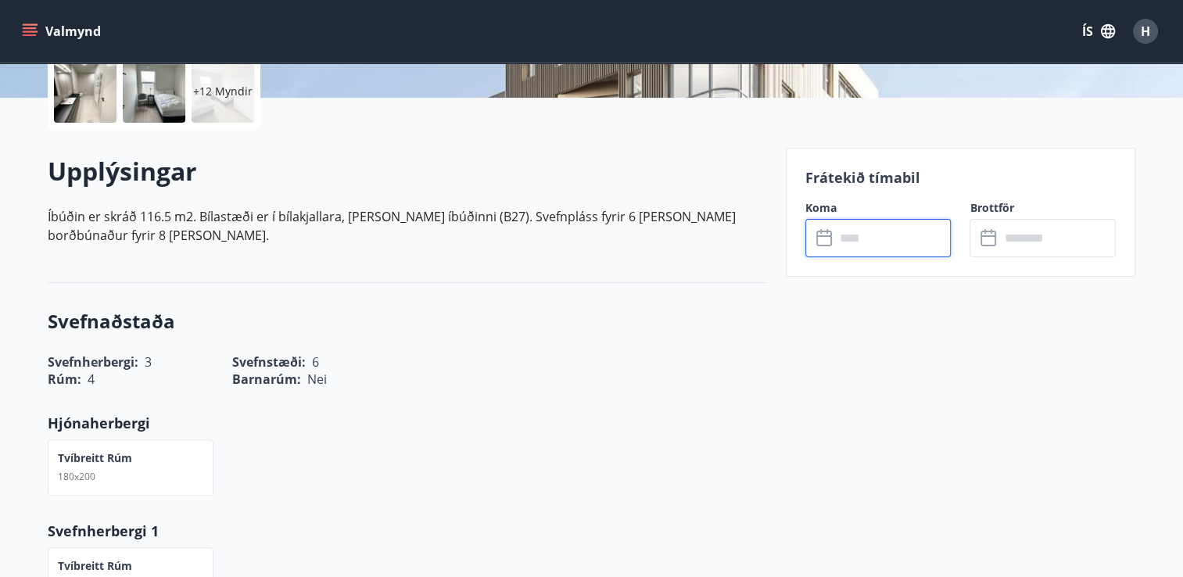
click at [860, 245] on input "text" at bounding box center [893, 238] width 117 height 38
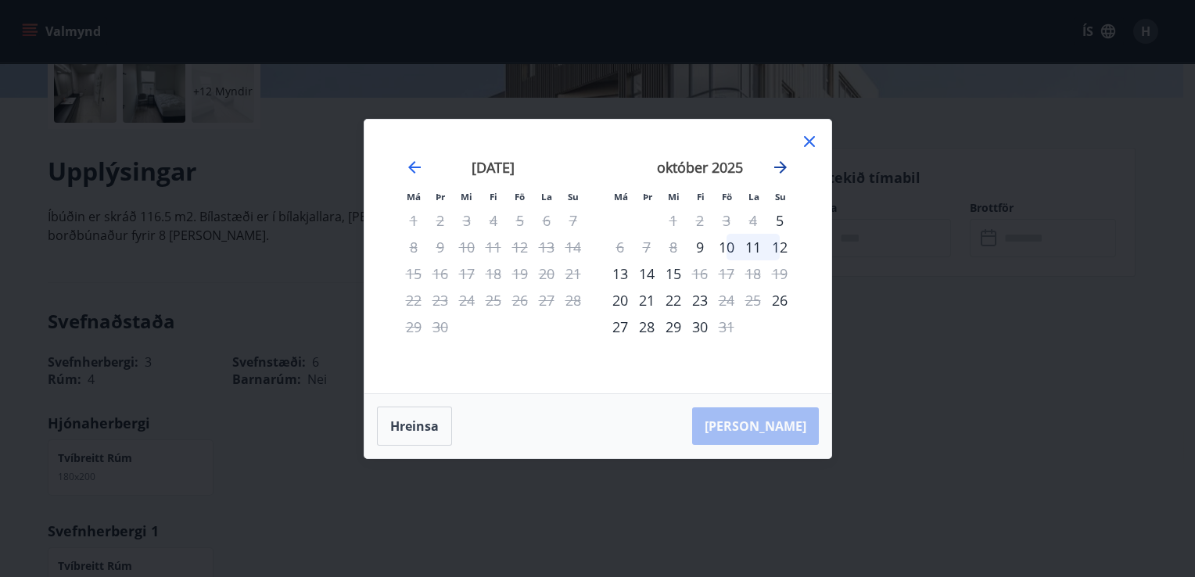
click at [779, 165] on icon "Move forward to switch to the next month." at bounding box center [780, 167] width 19 height 19
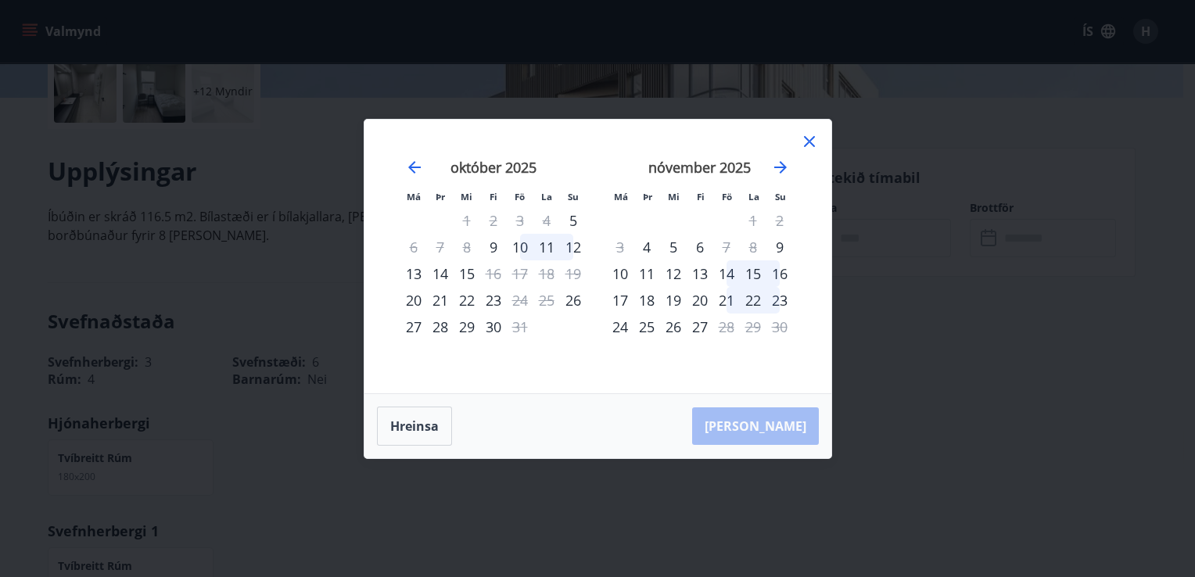
click at [720, 301] on div "21" at bounding box center [726, 300] width 27 height 27
click at [624, 326] on div "24" at bounding box center [620, 327] width 27 height 27
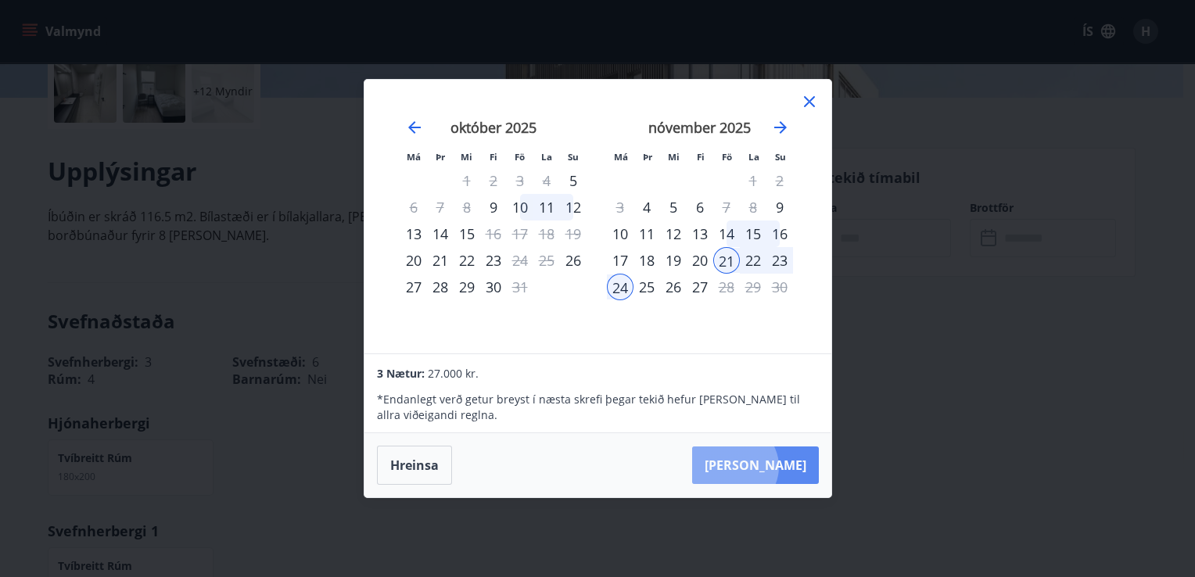
click at [782, 467] on button "[PERSON_NAME]" at bounding box center [755, 466] width 127 height 38
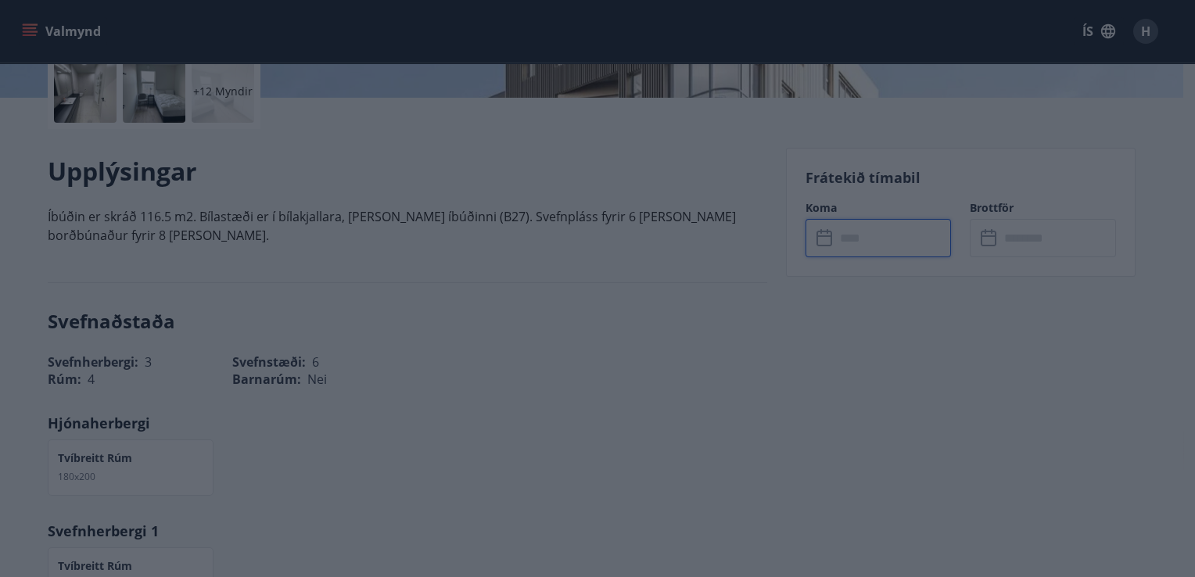
type input "******"
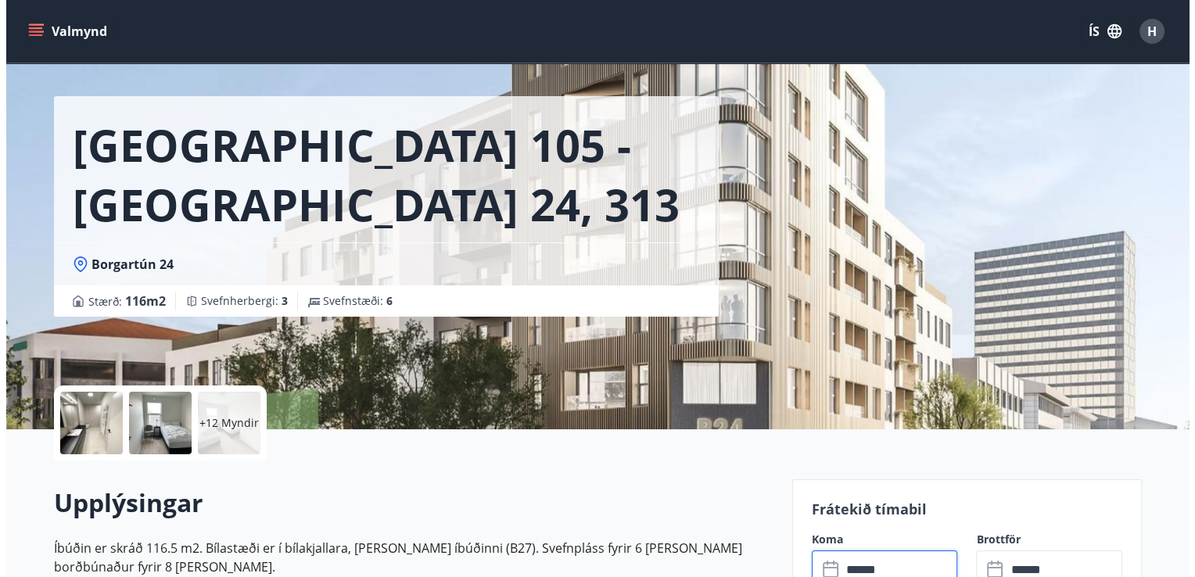
scroll to position [38, 0]
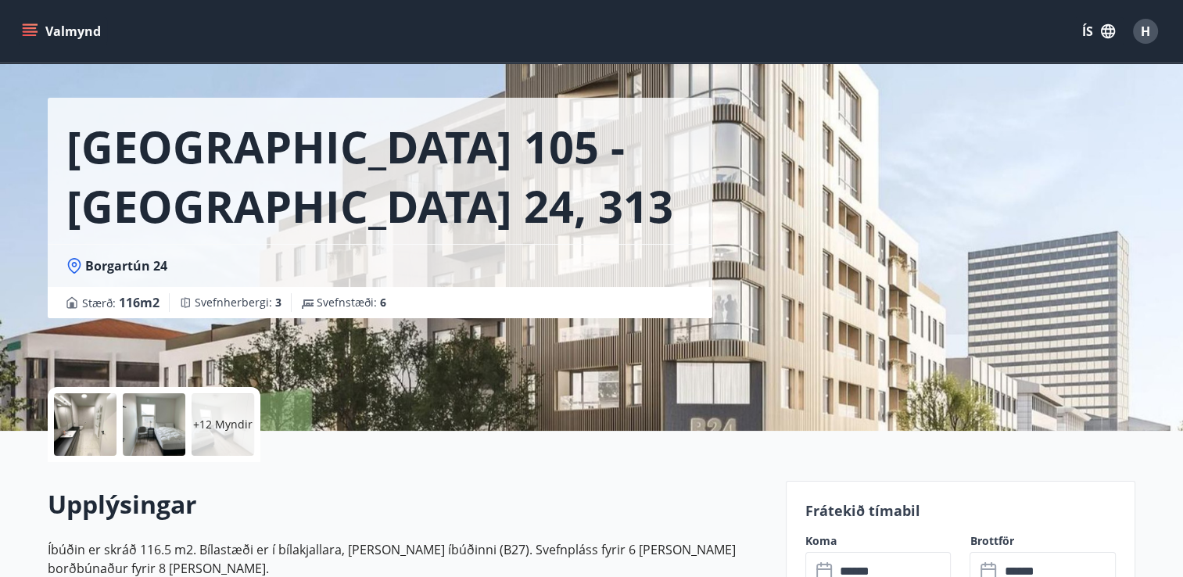
click at [210, 426] on p "+12 Myndir" at bounding box center [222, 425] width 59 height 16
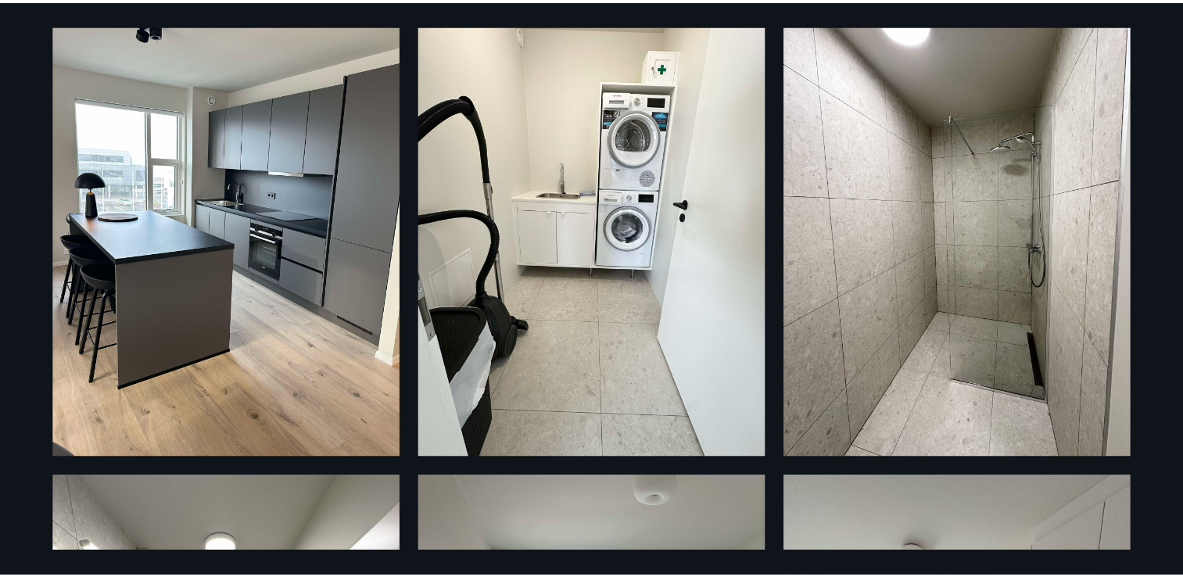
scroll to position [0, 0]
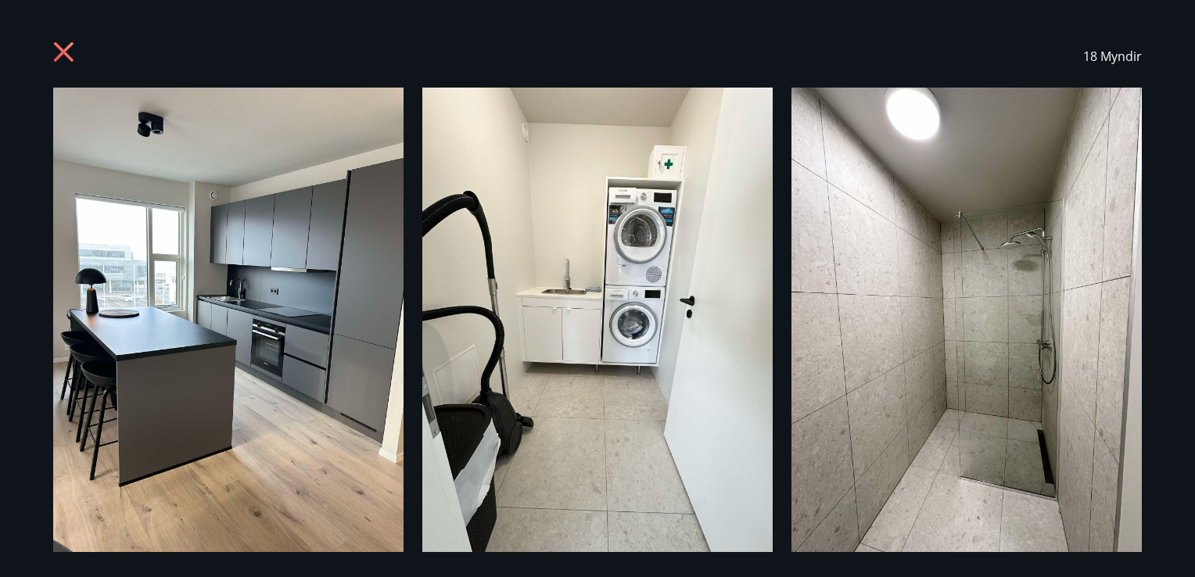
click at [69, 42] on icon at bounding box center [65, 53] width 25 height 25
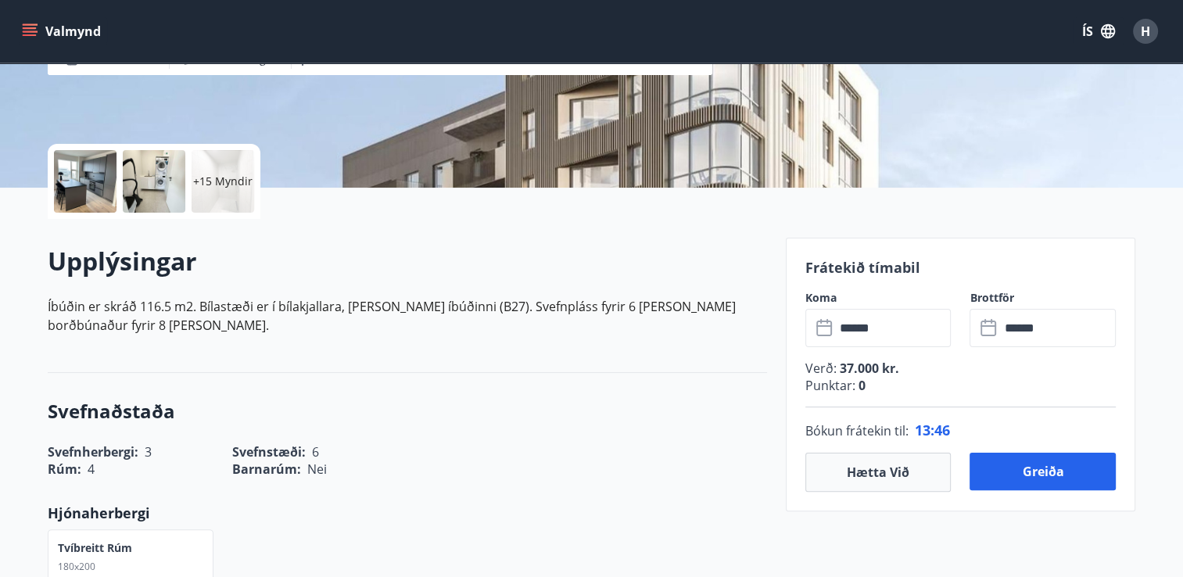
scroll to position [288, 0]
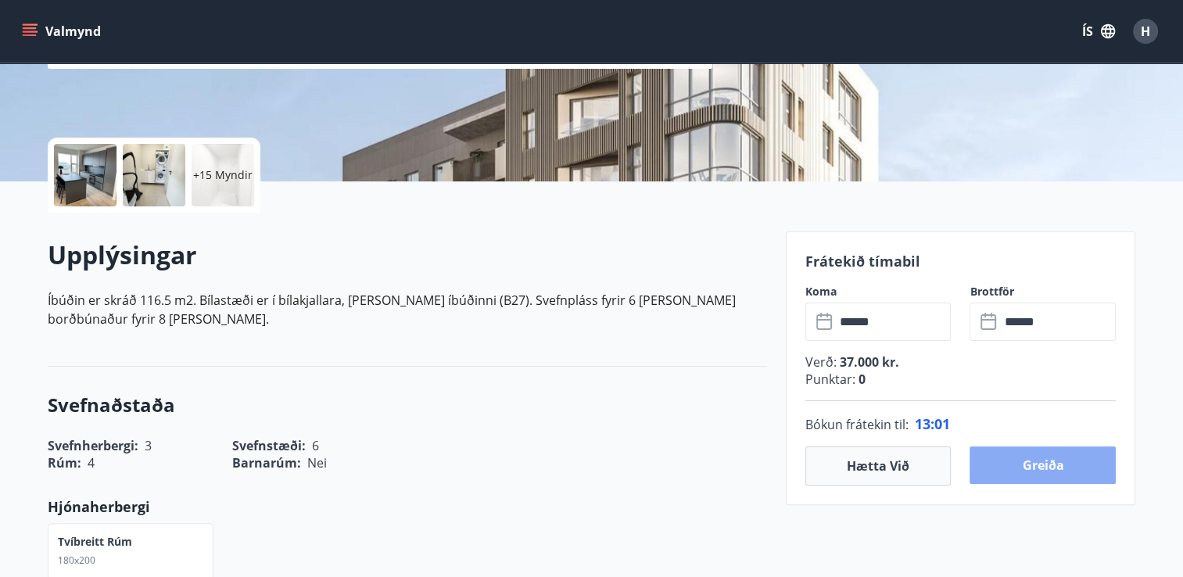
click at [1058, 468] on button "Greiða" at bounding box center [1043, 466] width 146 height 38
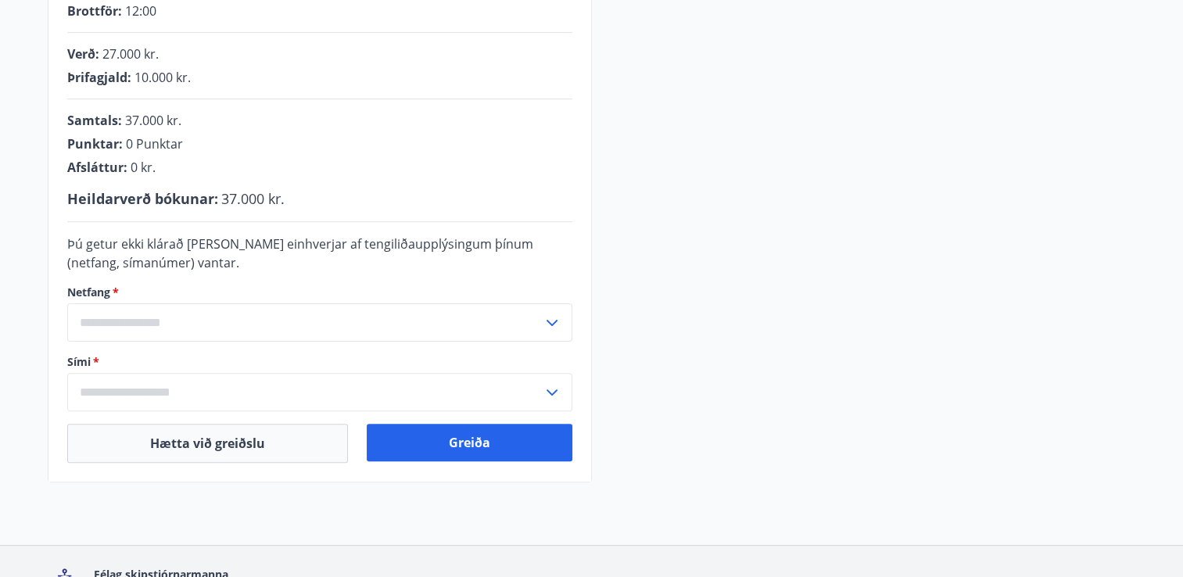
scroll to position [454, 0]
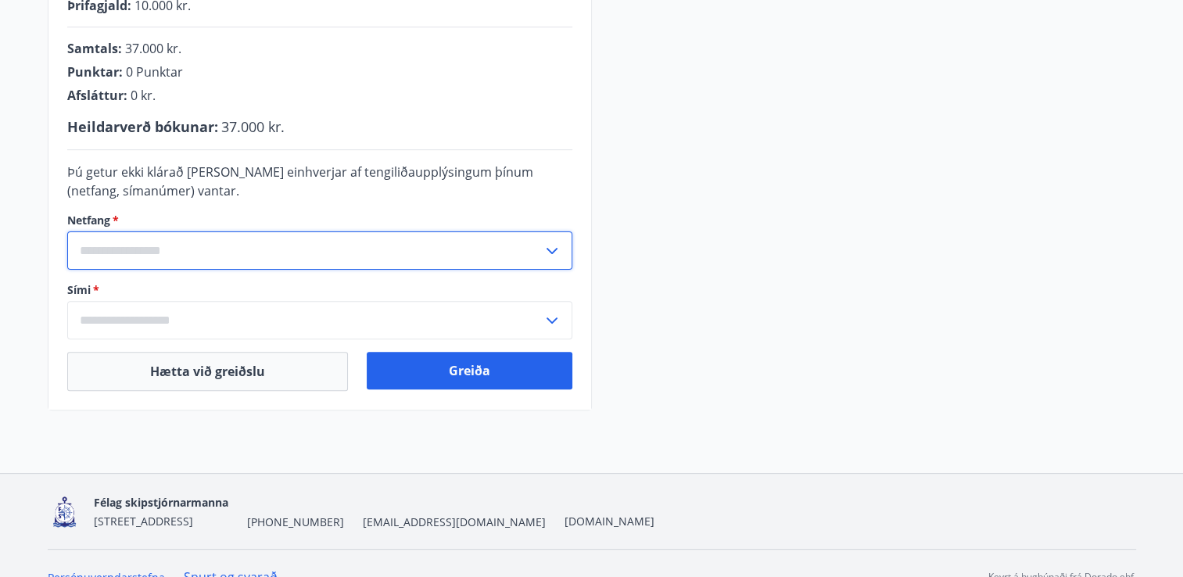
click at [120, 250] on input "text" at bounding box center [305, 250] width 476 height 38
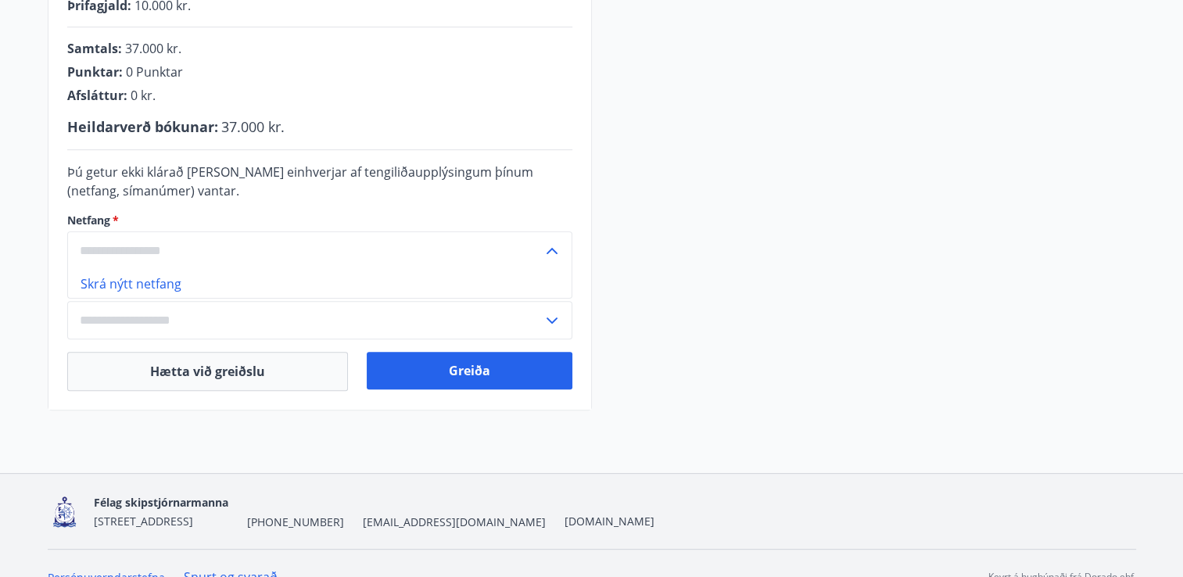
click at [184, 245] on input "text" at bounding box center [305, 250] width 476 height 38
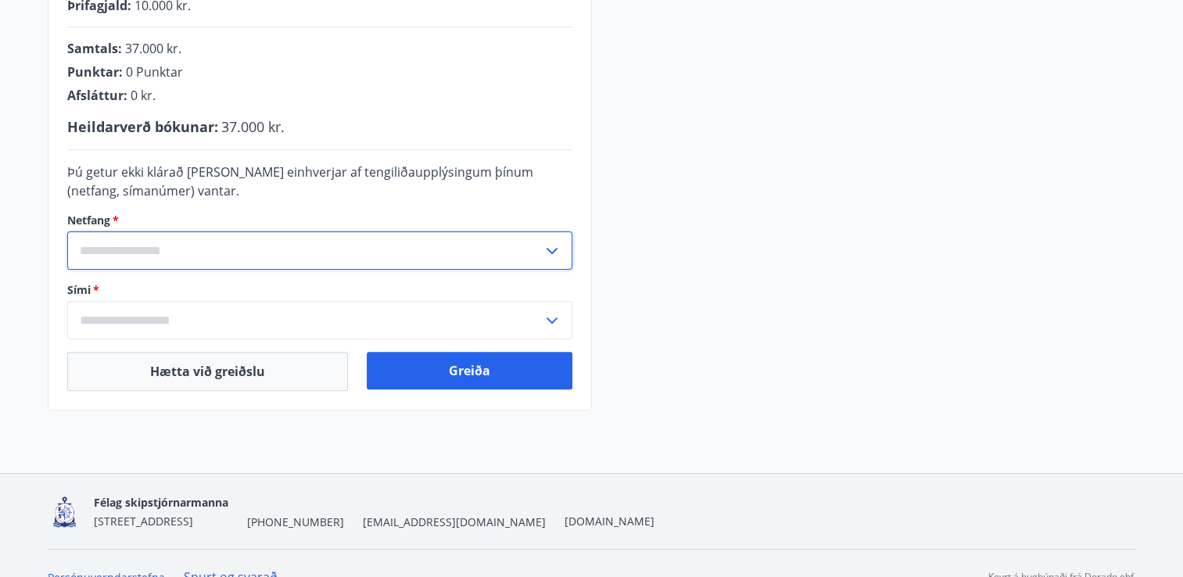
click at [184, 245] on input "text" at bounding box center [305, 250] width 476 height 38
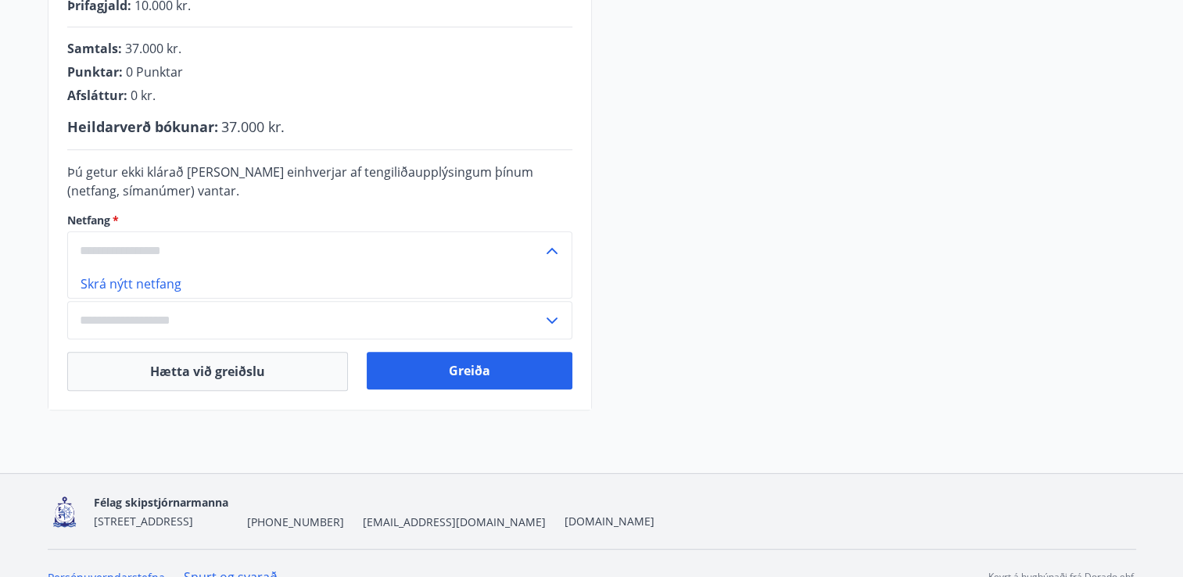
drag, startPoint x: 184, startPoint y: 245, endPoint x: 132, endPoint y: 248, distance: 51.7
click at [132, 248] on input "text" at bounding box center [305, 250] width 476 height 38
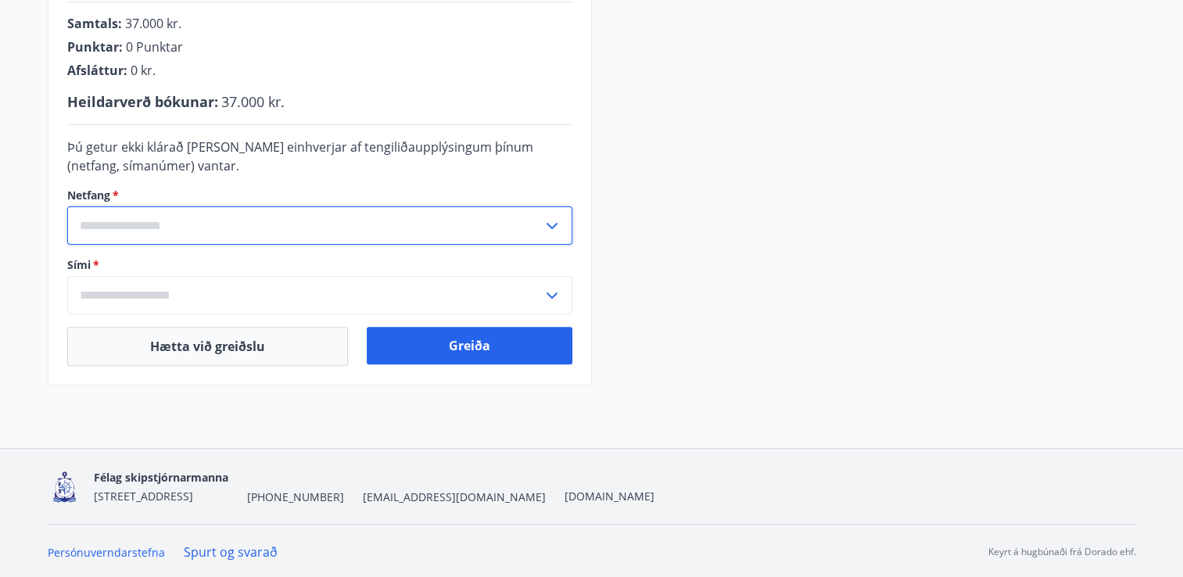
scroll to position [479, 0]
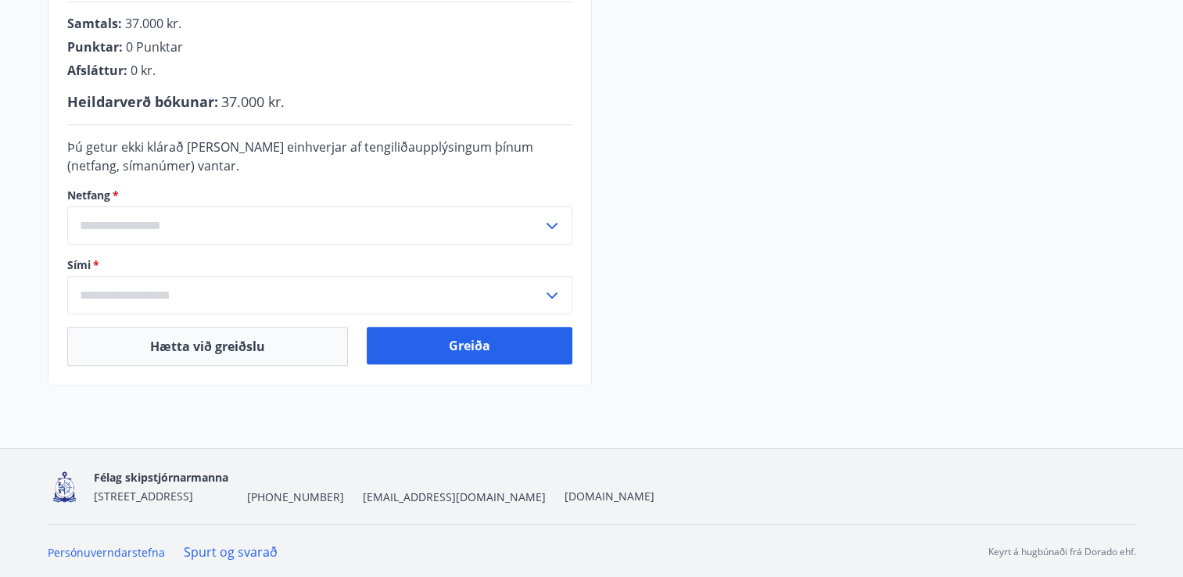
click at [558, 224] on icon at bounding box center [552, 226] width 19 height 19
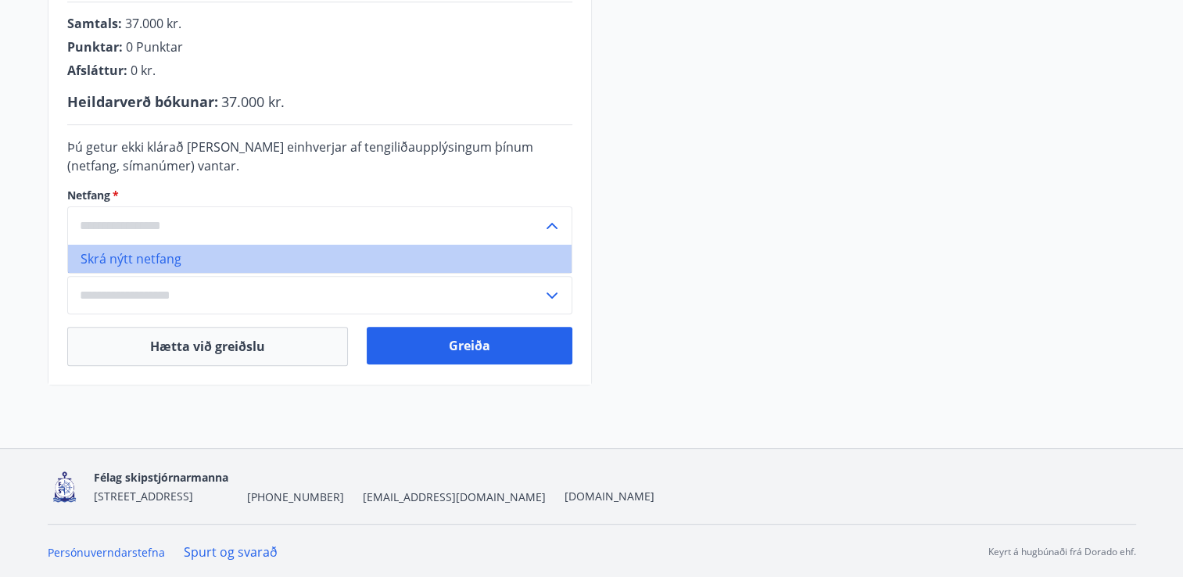
click at [159, 257] on li "Skrá nýtt netfang" at bounding box center [320, 259] width 504 height 28
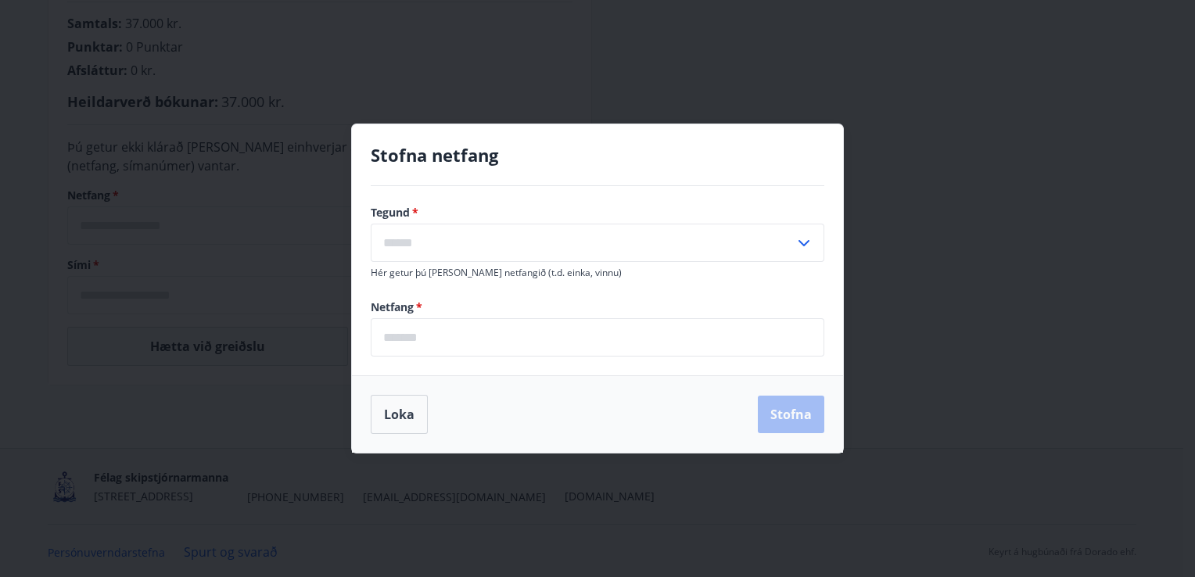
click at [436, 240] on input "text" at bounding box center [583, 243] width 424 height 38
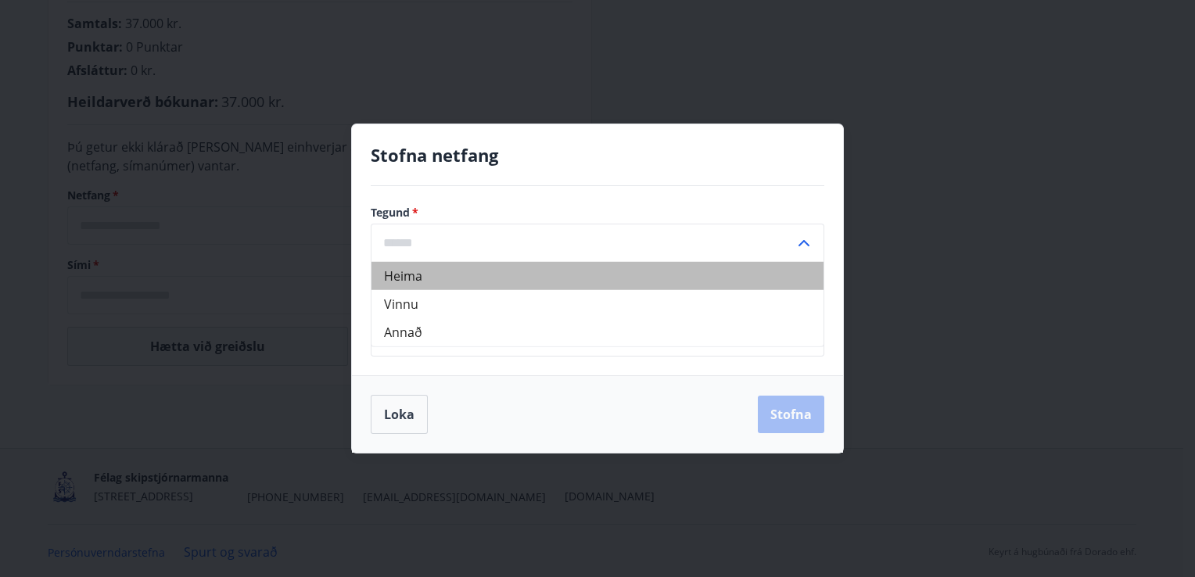
click at [431, 274] on li "Heima" at bounding box center [597, 276] width 452 height 28
type input "*****"
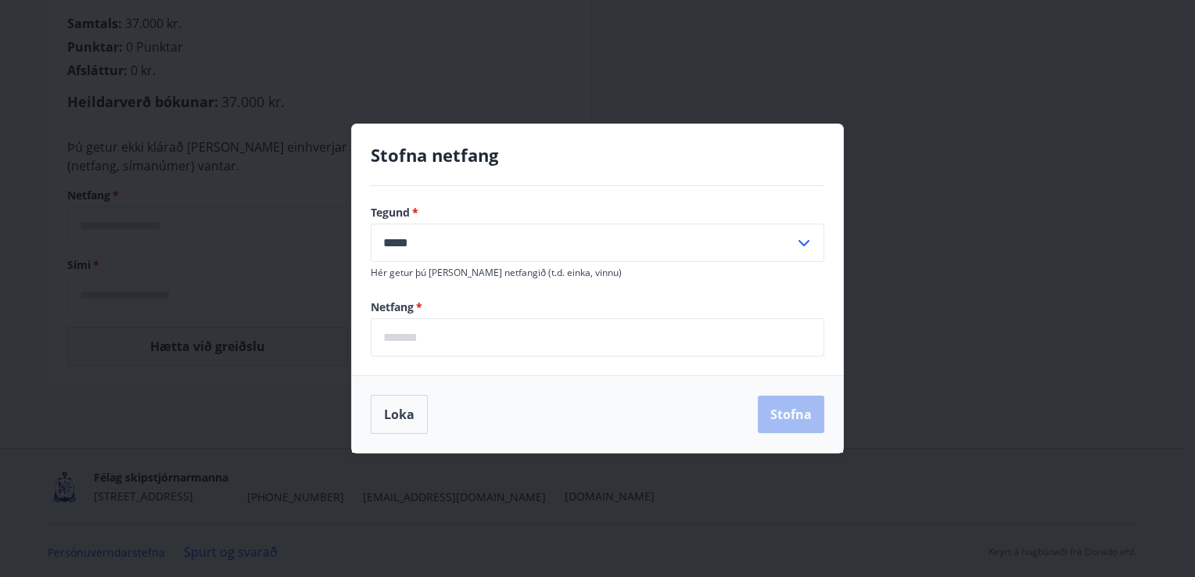
click at [431, 332] on input "email" at bounding box center [598, 337] width 454 height 38
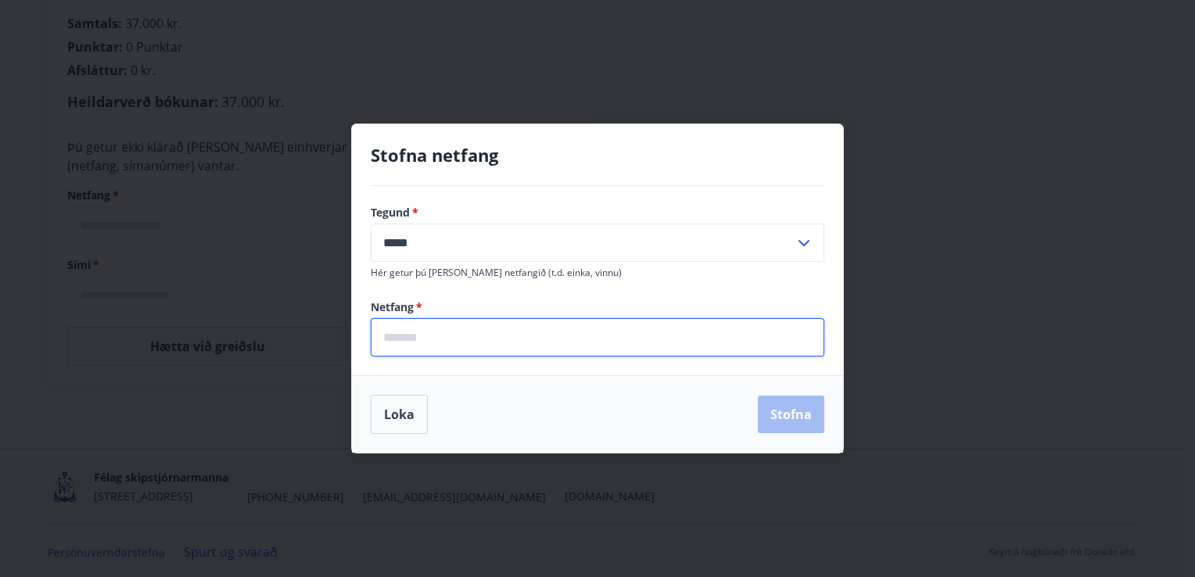
type input "**********"
click at [794, 417] on button "Stofna" at bounding box center [791, 415] width 66 height 38
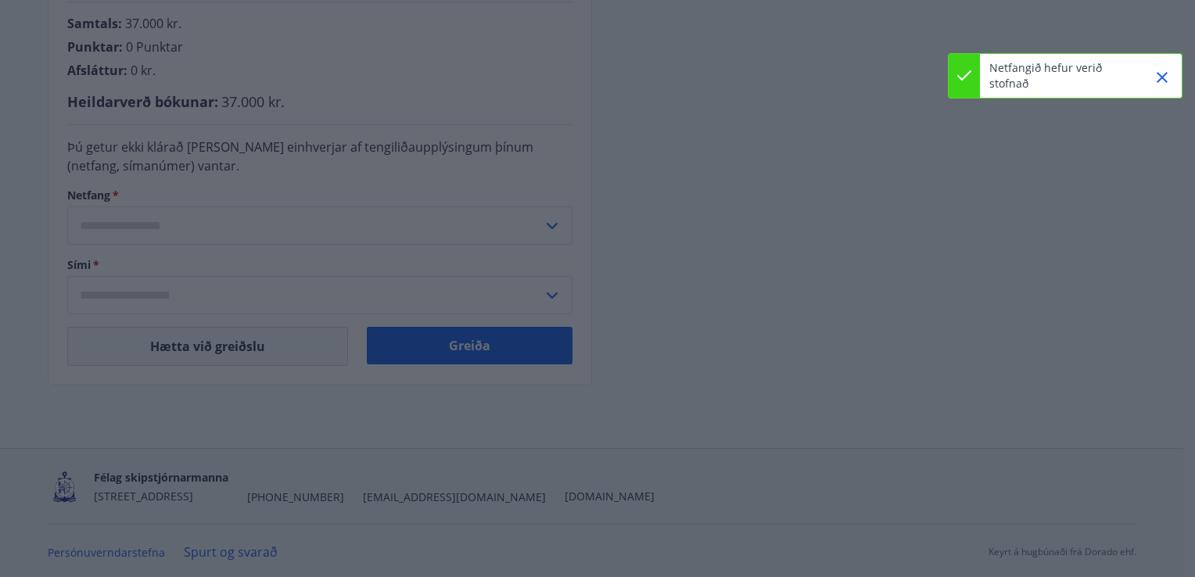
type input "**********"
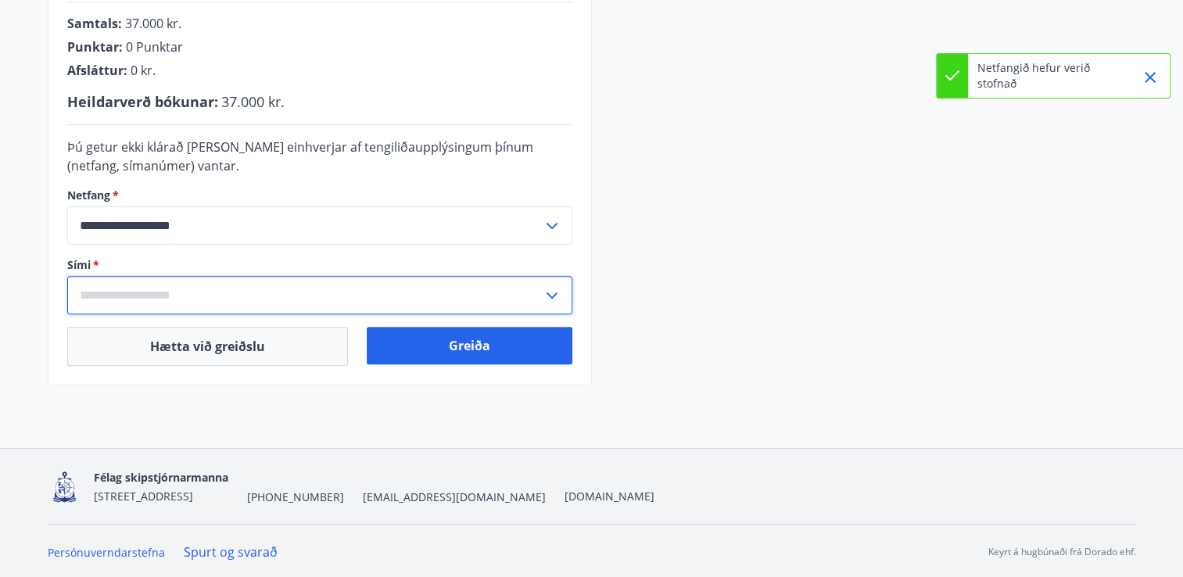
click at [249, 296] on input "text" at bounding box center [305, 295] width 476 height 38
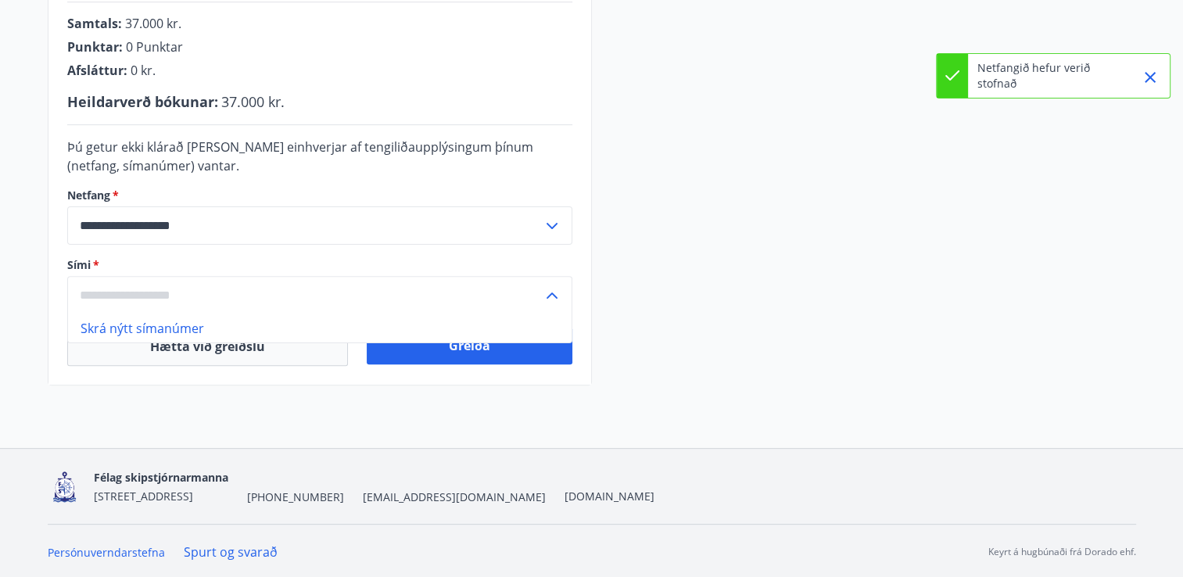
click at [128, 324] on li "Skrá nýtt símanúmer" at bounding box center [320, 328] width 504 height 28
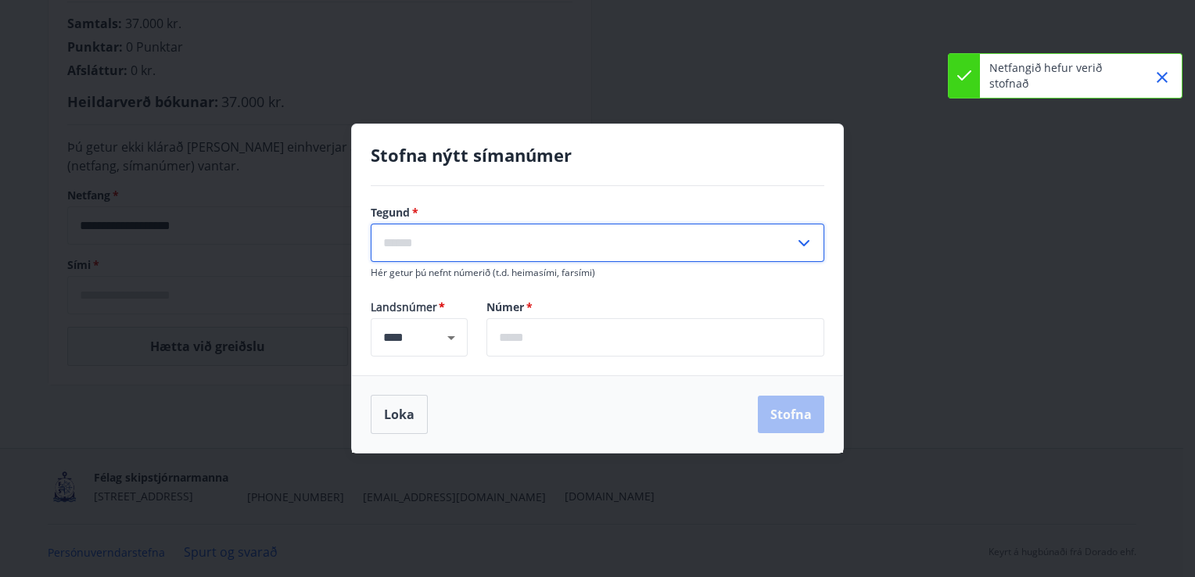
click at [439, 241] on input "text" at bounding box center [583, 243] width 424 height 38
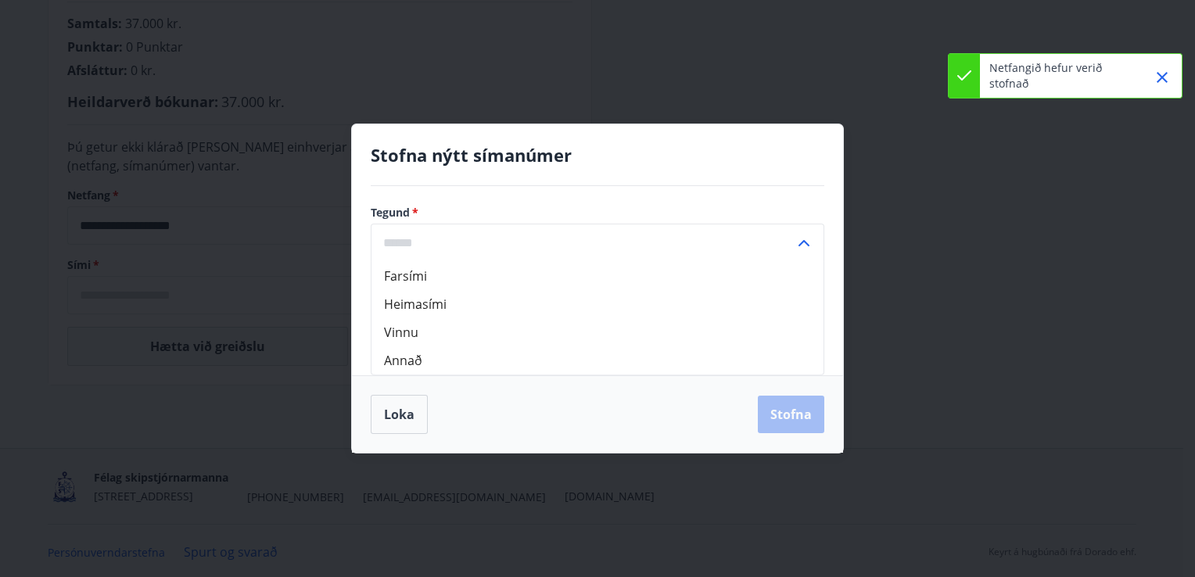
click at [418, 282] on li "Farsími" at bounding box center [597, 276] width 452 height 28
type input "*******"
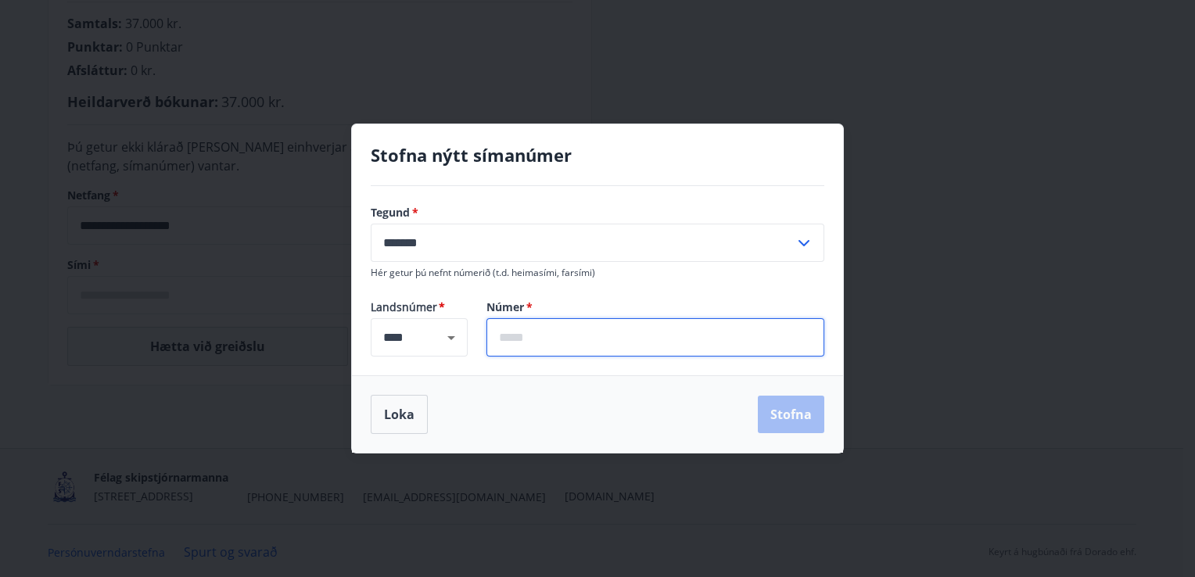
click at [522, 345] on input "text" at bounding box center [655, 337] width 338 height 38
type input "*******"
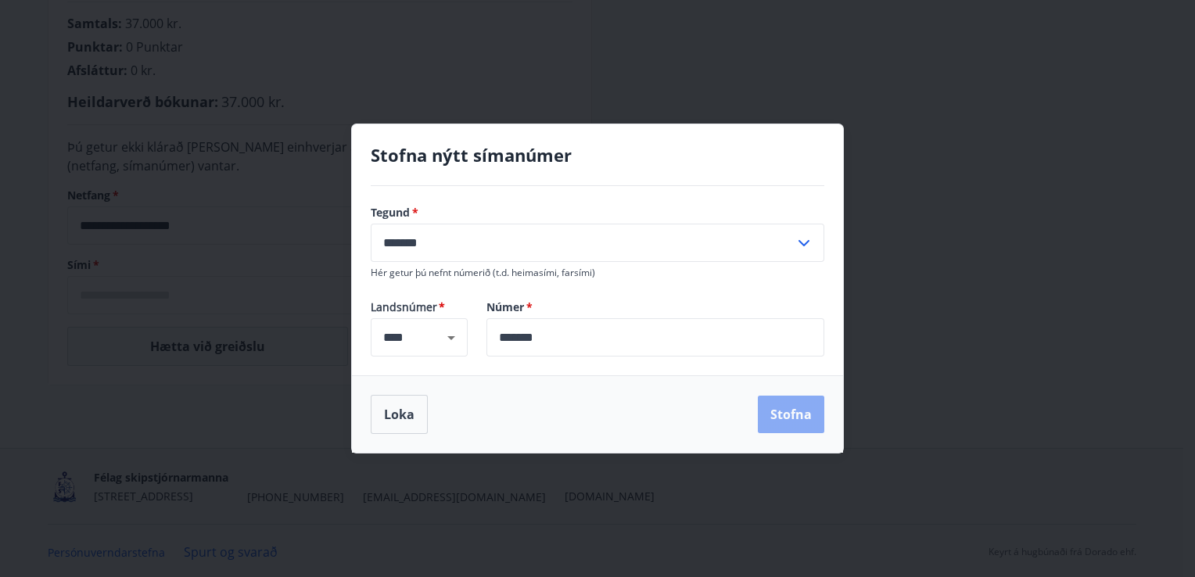
click at [791, 417] on button "Stofna" at bounding box center [791, 415] width 66 height 38
type input "**********"
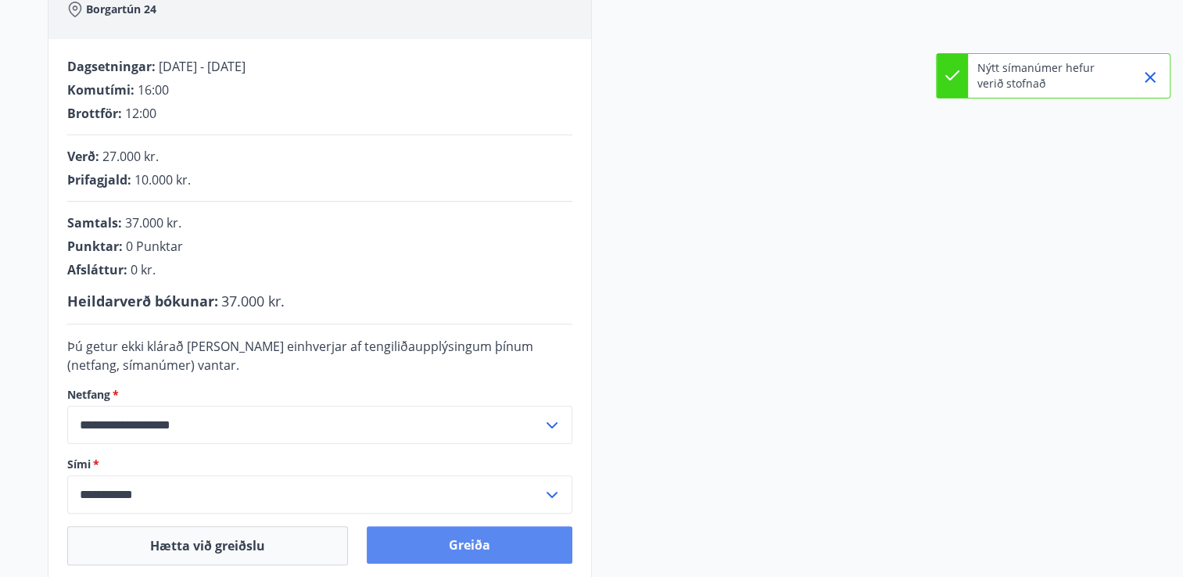
scroll to position [273, 0]
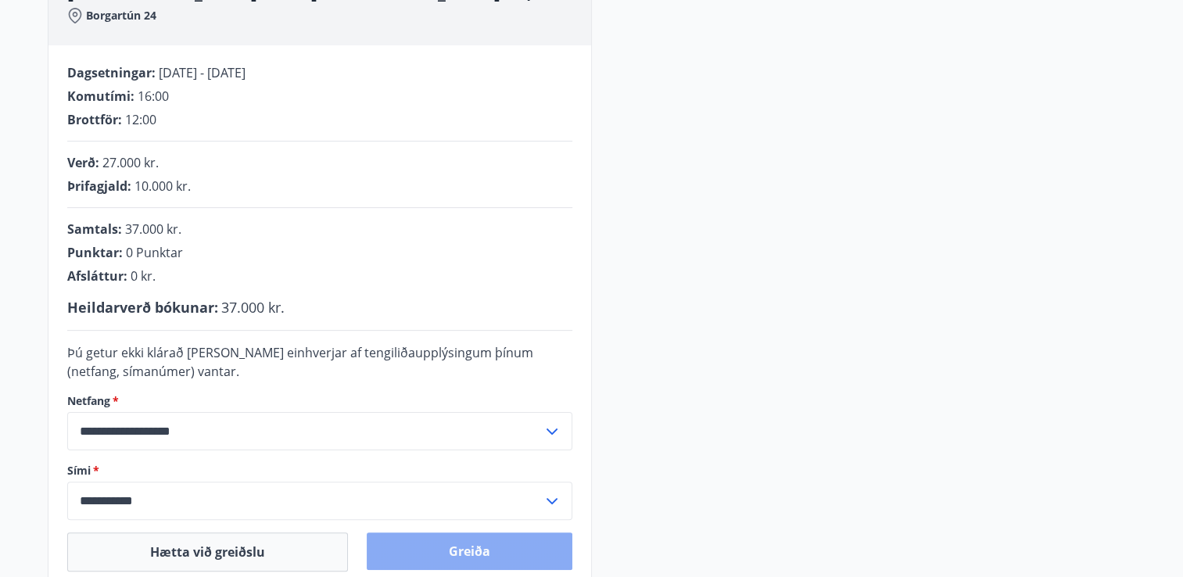
click at [497, 544] on button "Greiða" at bounding box center [470, 552] width 206 height 38
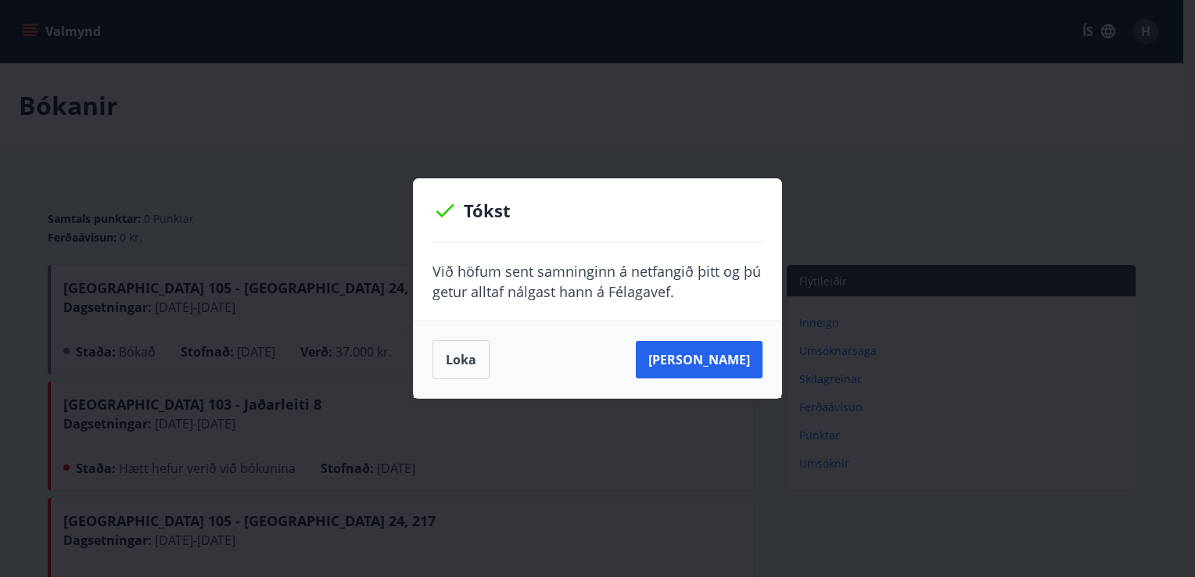
click at [711, 116] on div "Tókst Við höfum sent samninginn á netfangið þitt og þú getur alltaf nálgast [PE…" at bounding box center [597, 288] width 1195 height 577
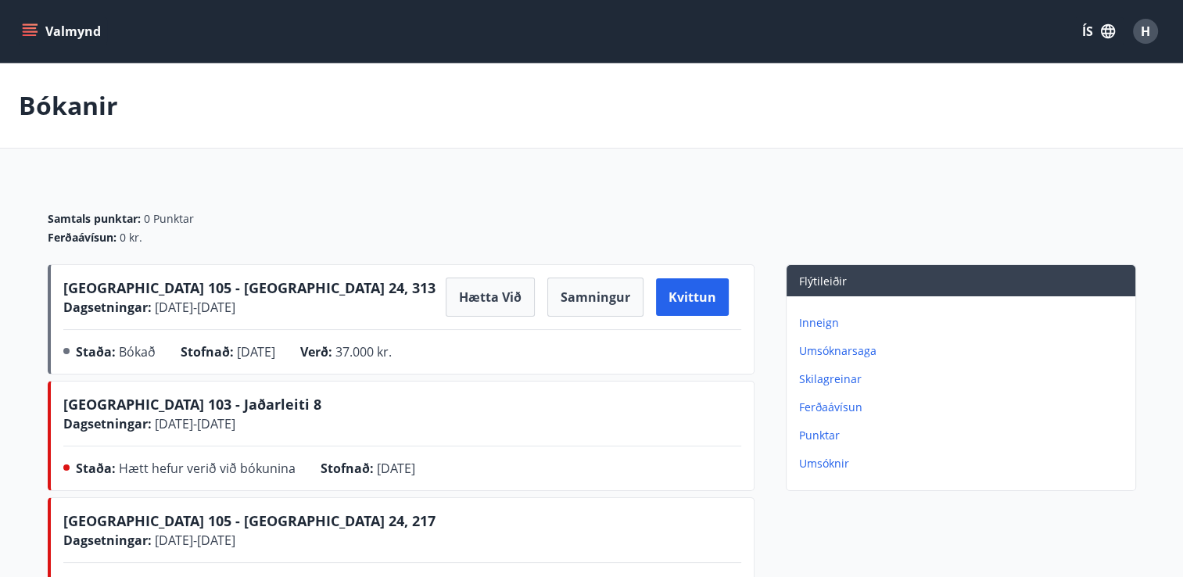
scroll to position [56, 0]
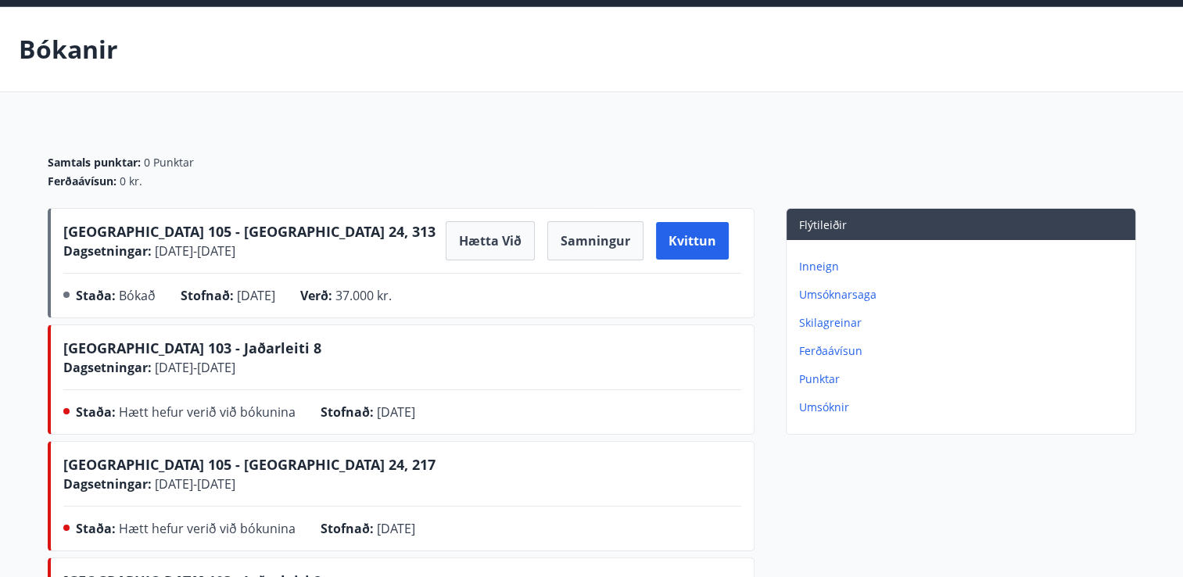
click at [186, 230] on span "[GEOGRAPHIC_DATA] 105 - [GEOGRAPHIC_DATA] 24, 313" at bounding box center [249, 231] width 372 height 19
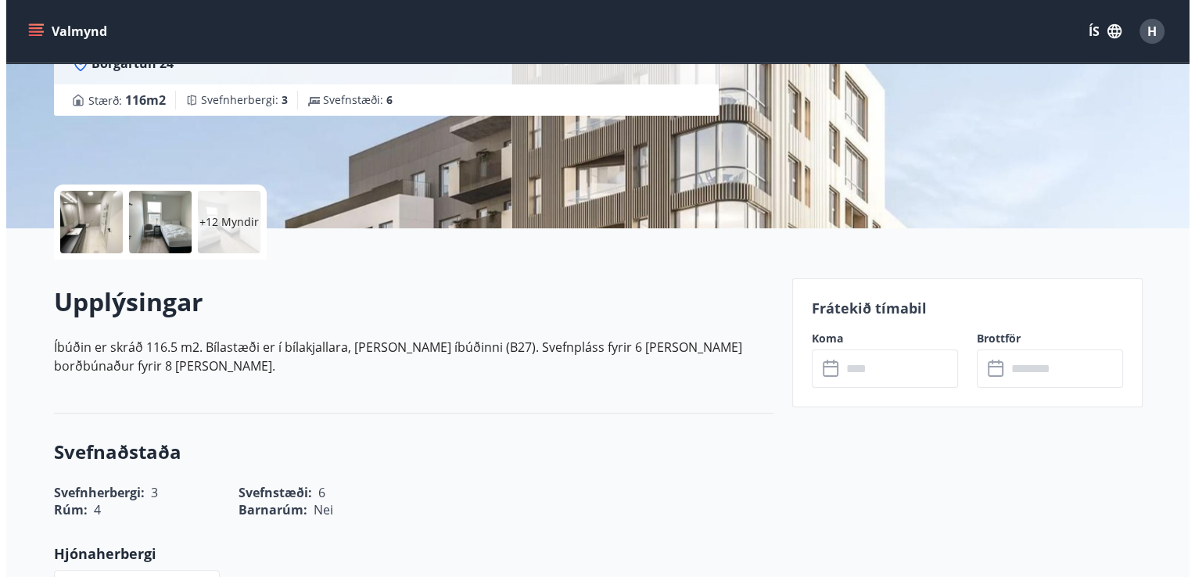
scroll to position [244, 0]
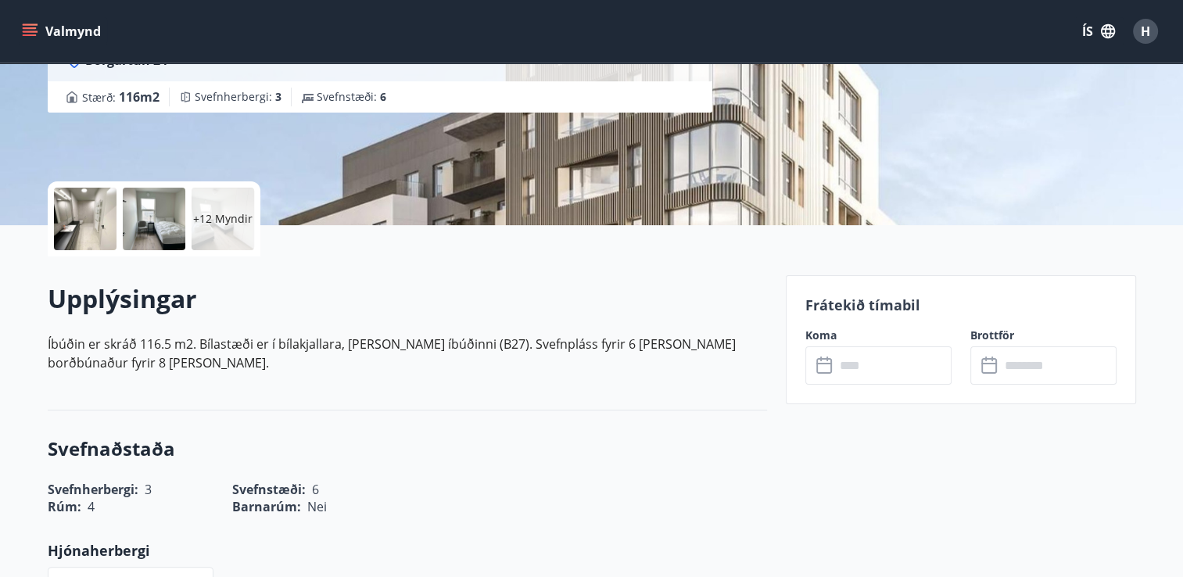
click at [216, 221] on p "+12 Myndir" at bounding box center [222, 219] width 59 height 16
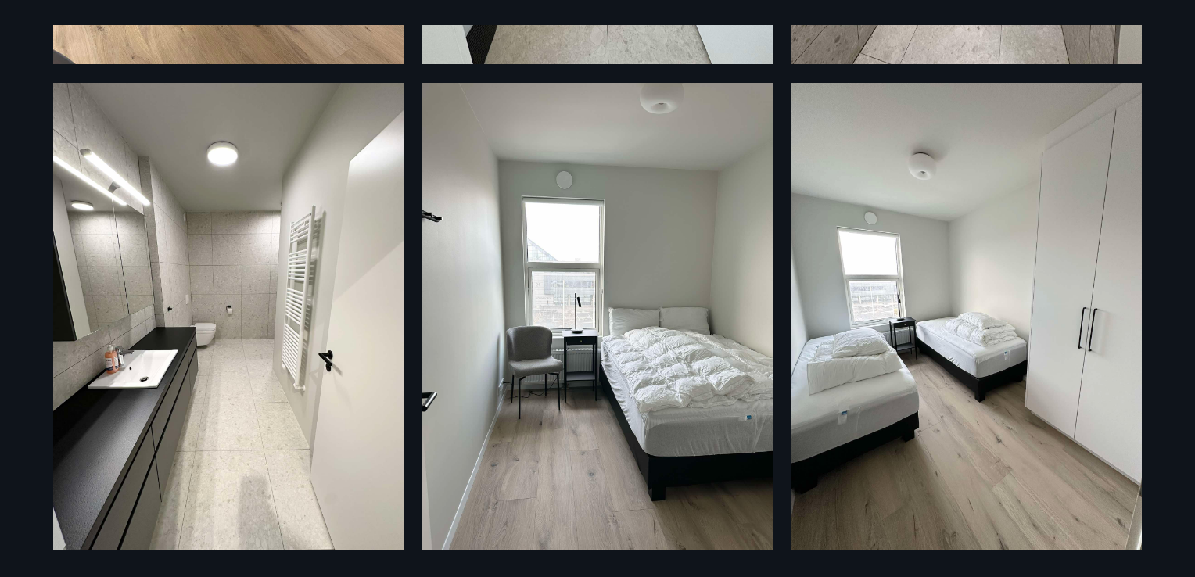
scroll to position [531, 0]
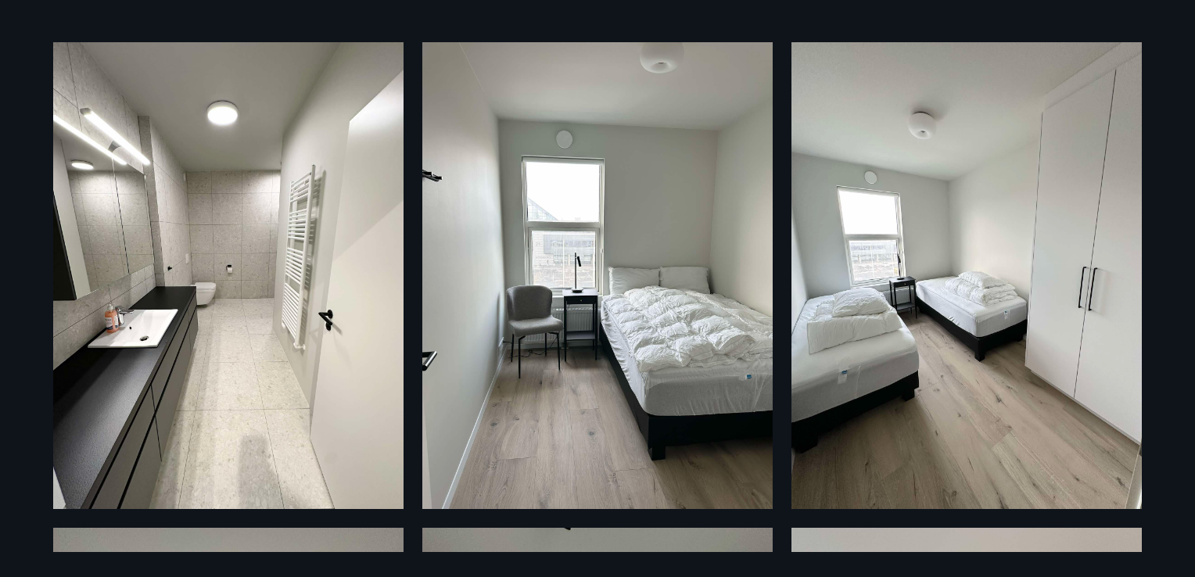
click at [1082, 300] on img at bounding box center [966, 275] width 350 height 467
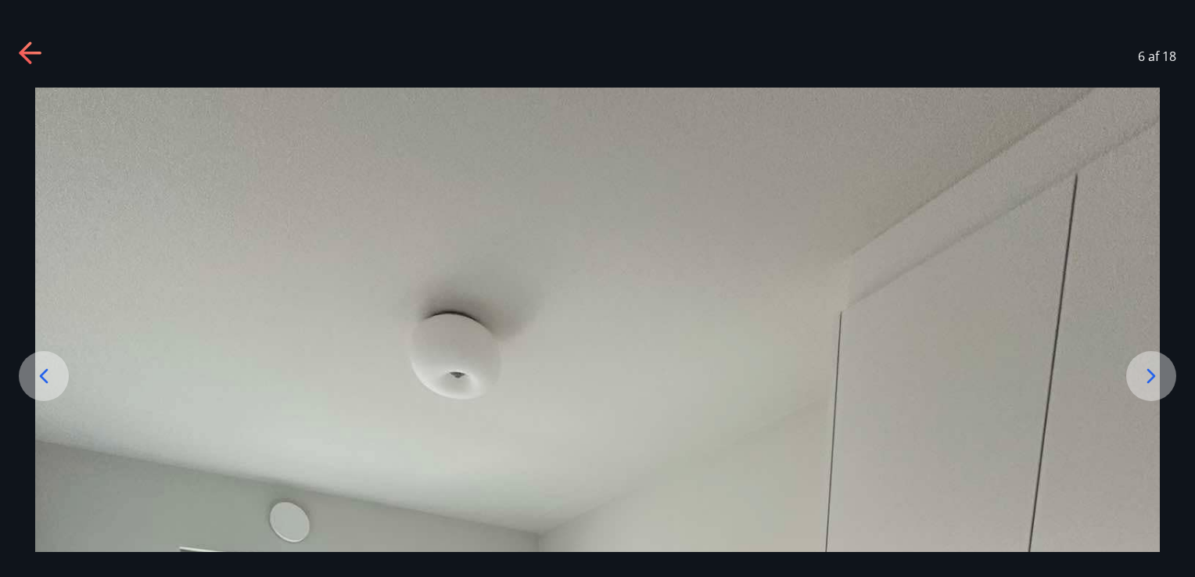
click at [31, 53] on icon at bounding box center [30, 53] width 22 height 3
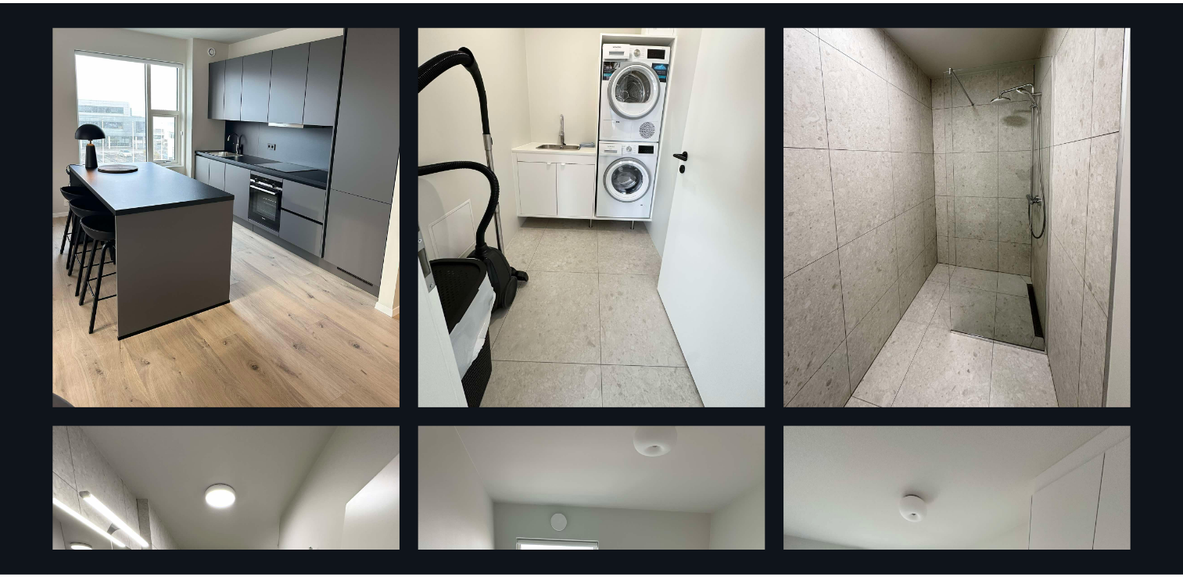
scroll to position [0, 0]
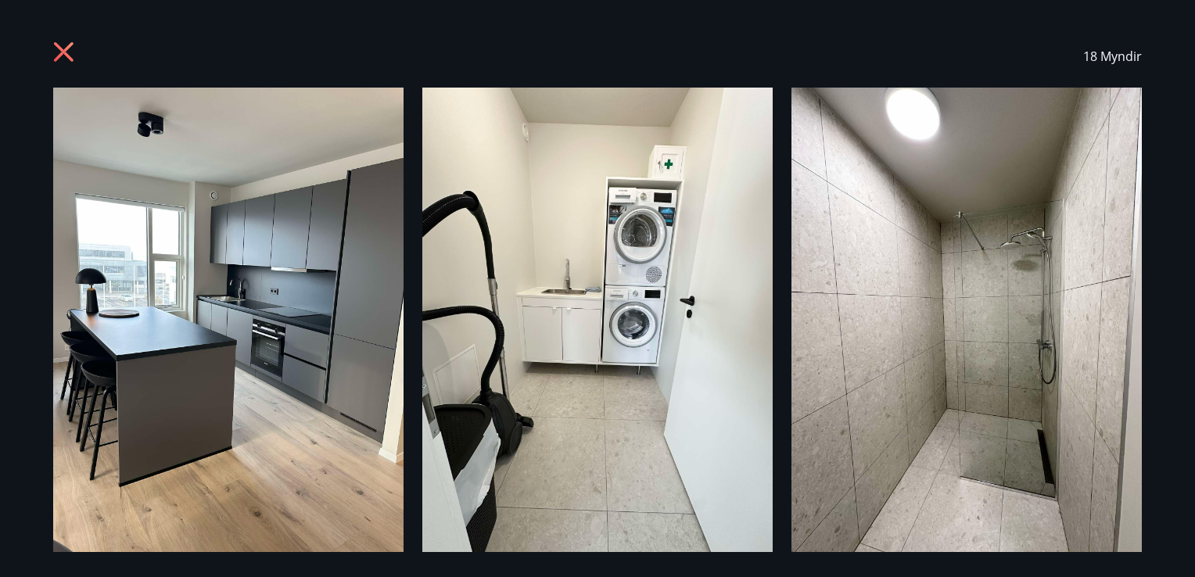
click at [60, 48] on icon at bounding box center [64, 52] width 20 height 20
